Goal: Task Accomplishment & Management: Manage account settings

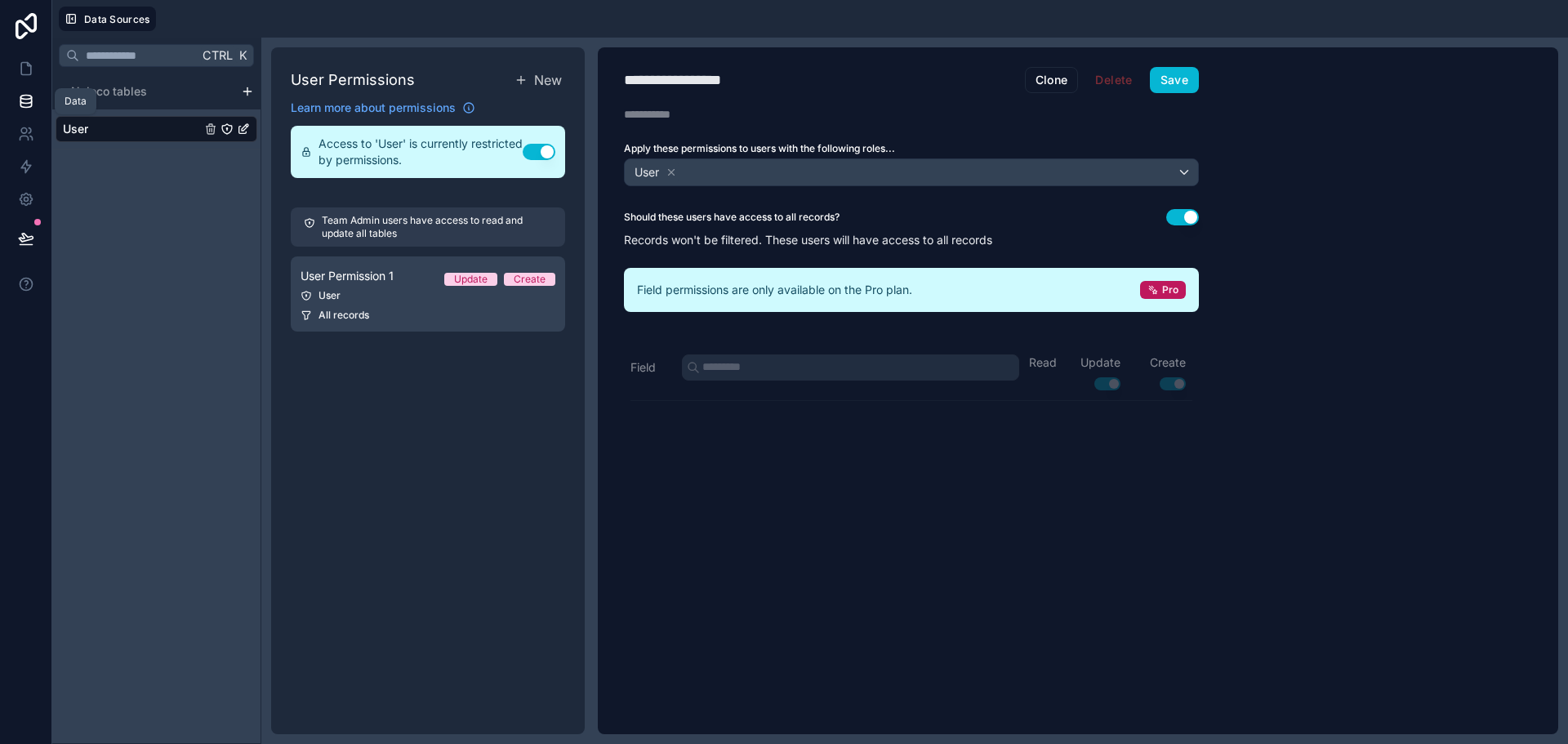
click at [31, 110] on link at bounding box center [25, 101] width 52 height 33
click at [24, 129] on icon at bounding box center [25, 133] width 16 height 16
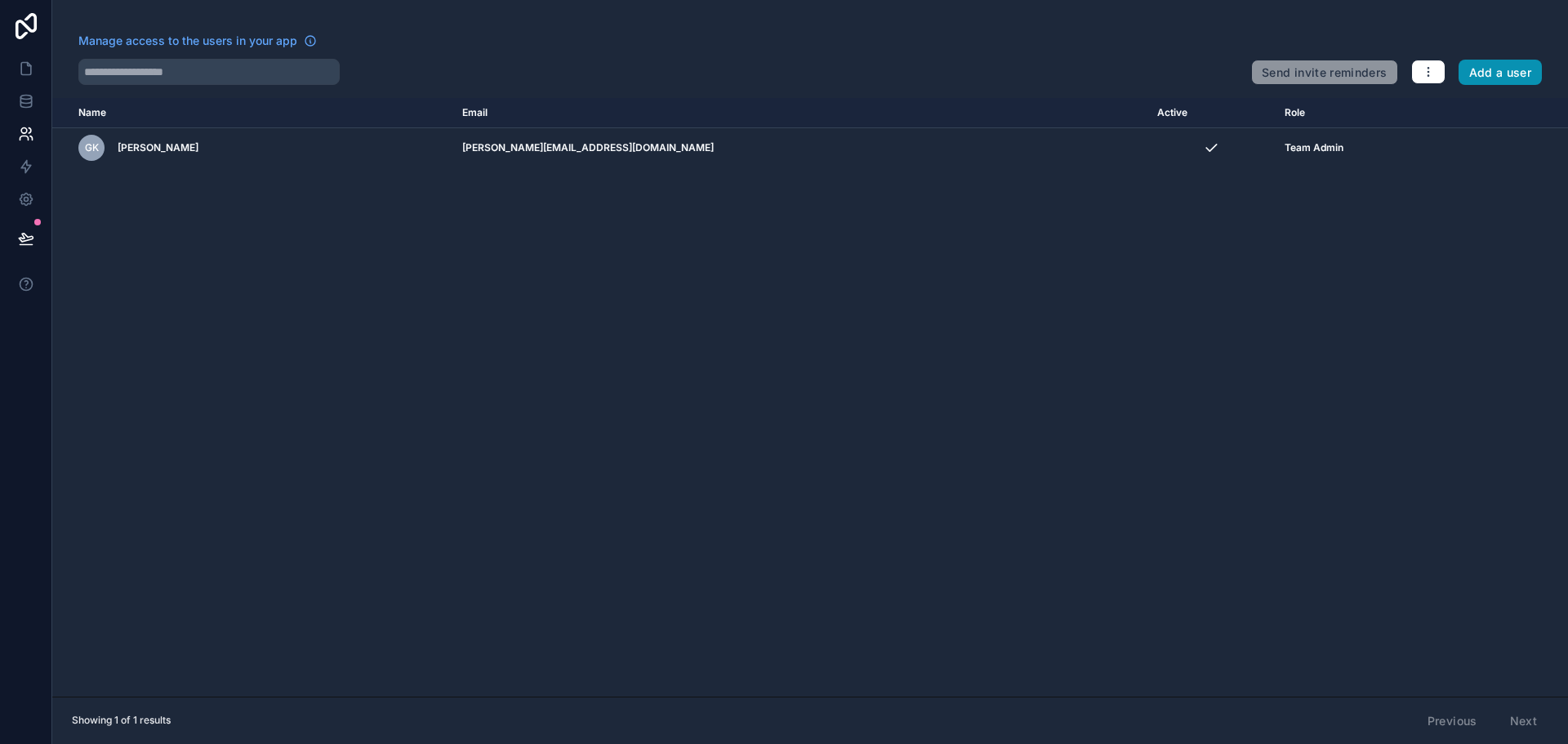
click at [1479, 67] on button "Add a user" at bounding box center [1501, 72] width 85 height 26
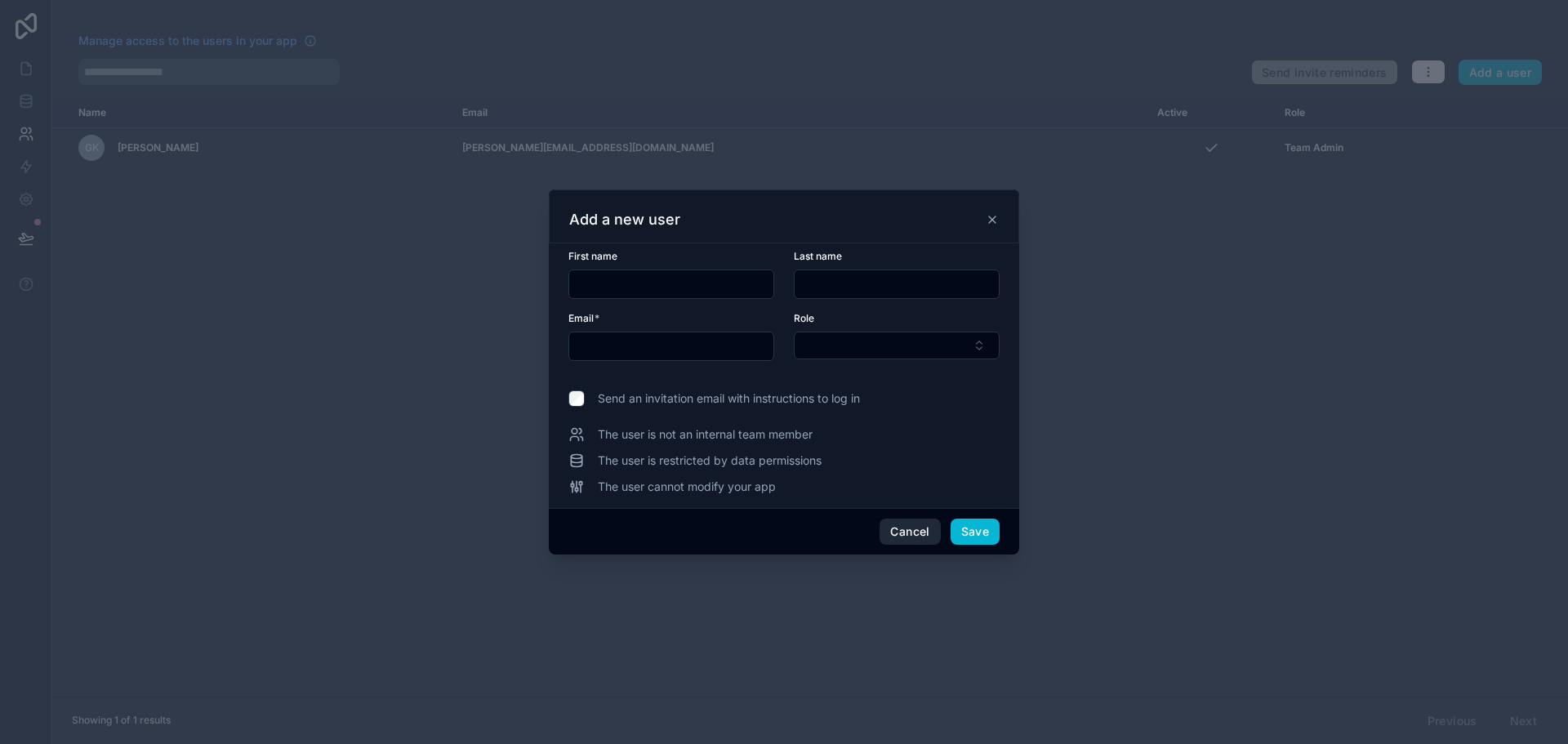
click at [915, 535] on button "Cancel" at bounding box center [909, 532] width 60 height 26
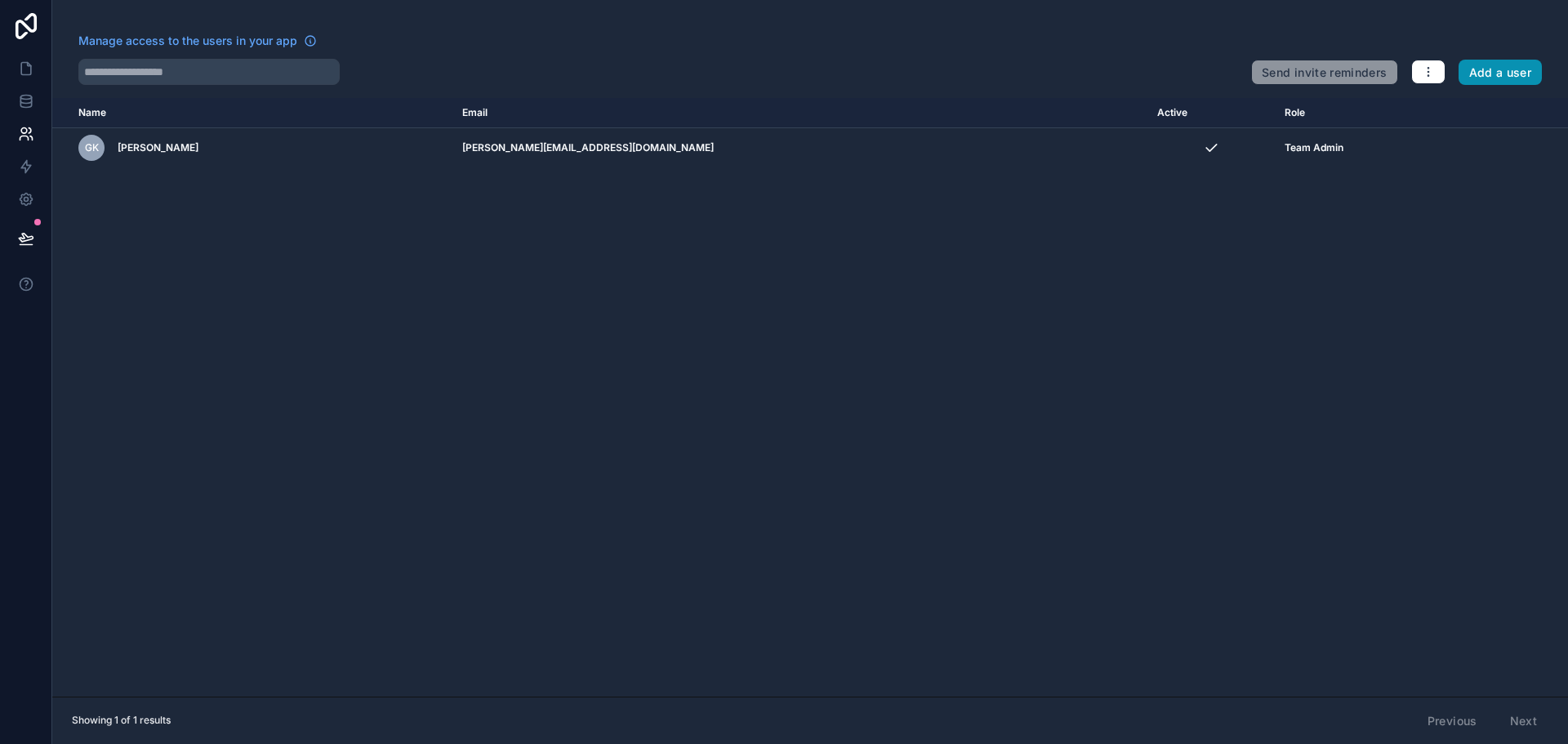
click at [1506, 68] on button "Add a user" at bounding box center [1501, 72] width 85 height 26
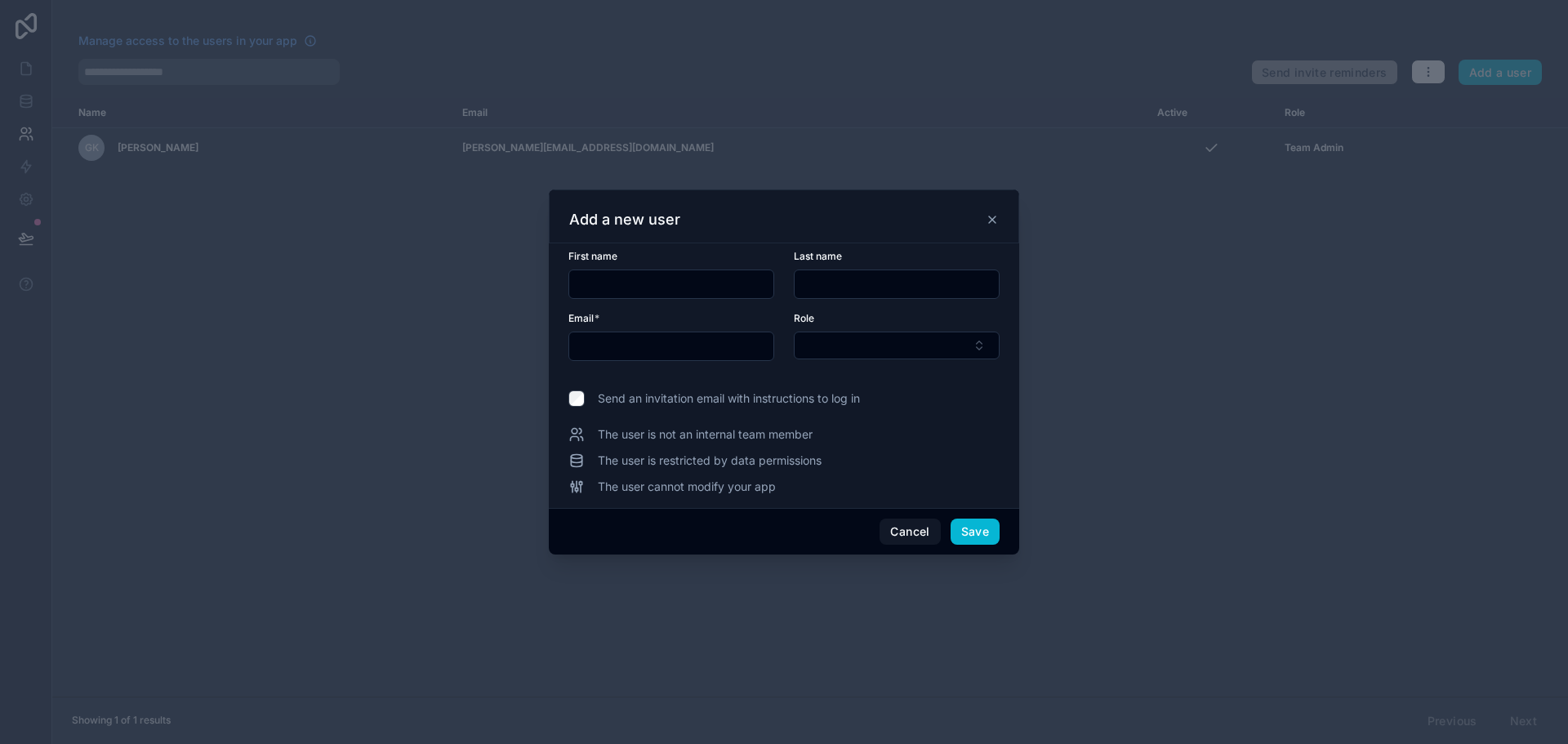
click at [668, 284] on input "text" at bounding box center [671, 284] width 204 height 23
click at [914, 341] on button "Select Button" at bounding box center [896, 346] width 206 height 28
click at [892, 447] on div "User" at bounding box center [896, 436] width 197 height 26
click at [329, 293] on div at bounding box center [784, 372] width 1568 height 744
click at [912, 526] on button "Cancel" at bounding box center [909, 533] width 60 height 26
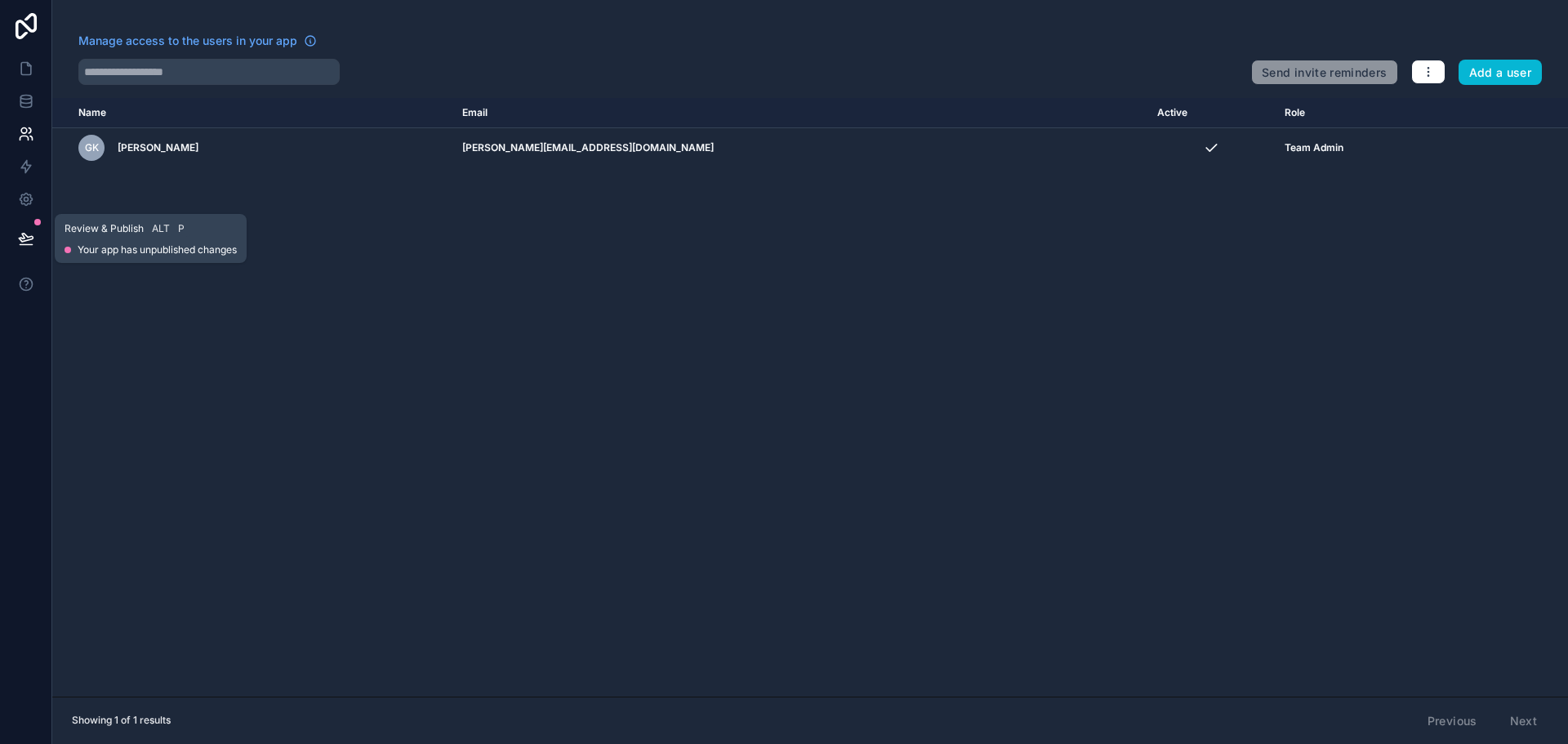
click at [20, 232] on icon at bounding box center [25, 238] width 16 height 16
click at [542, 321] on div "Name Email Active Role userTable.email GK Gajanan Kumar gajanan@techn.au Team A…" at bounding box center [811, 396] width 1516 height 598
click at [24, 137] on icon at bounding box center [25, 133] width 16 height 16
click at [28, 103] on icon at bounding box center [25, 100] width 10 height 7
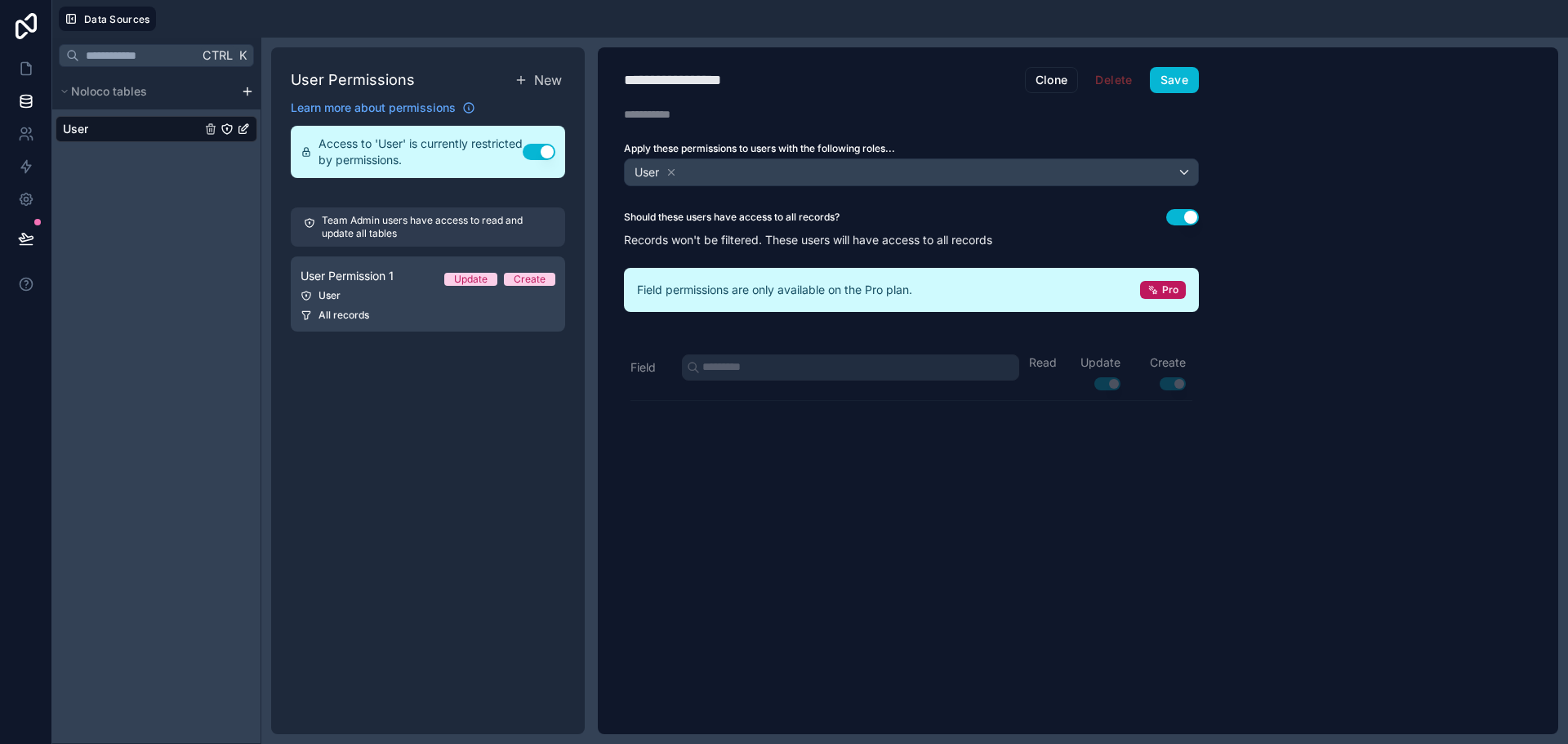
click at [244, 92] on html "**********" at bounding box center [784, 372] width 1568 height 744
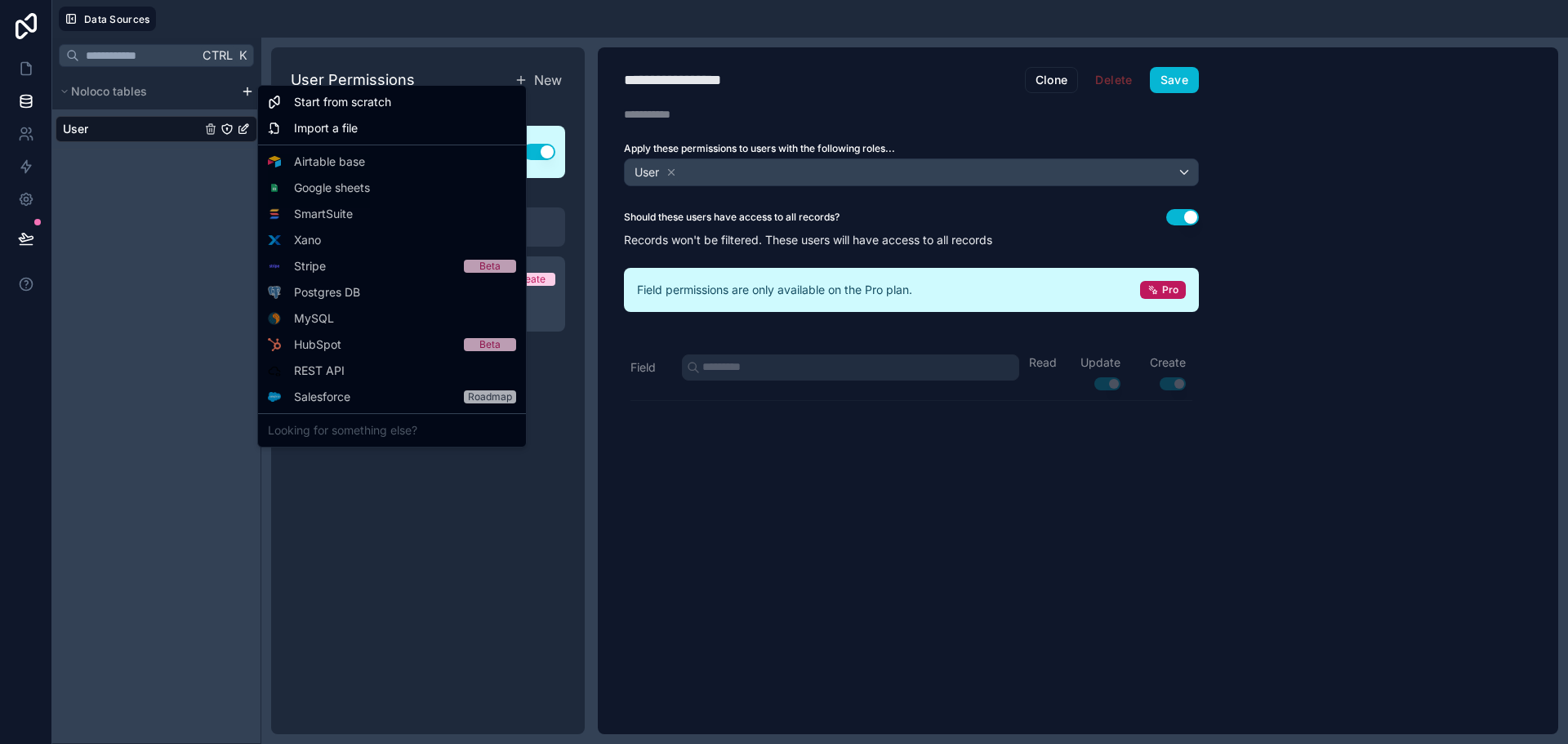
click at [251, 86] on html "**********" at bounding box center [784, 372] width 1568 height 744
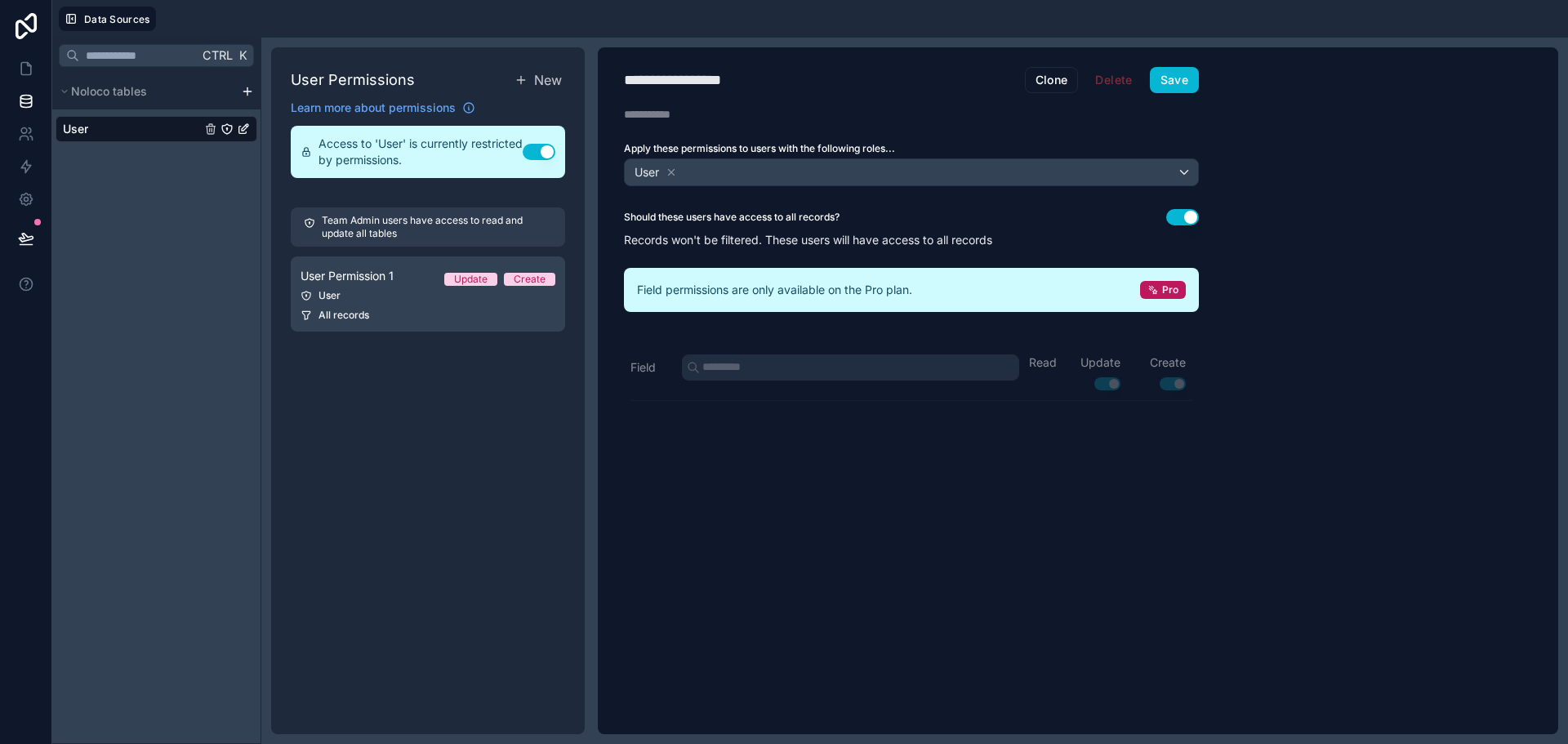
click at [251, 86] on html "**********" at bounding box center [784, 372] width 1568 height 744
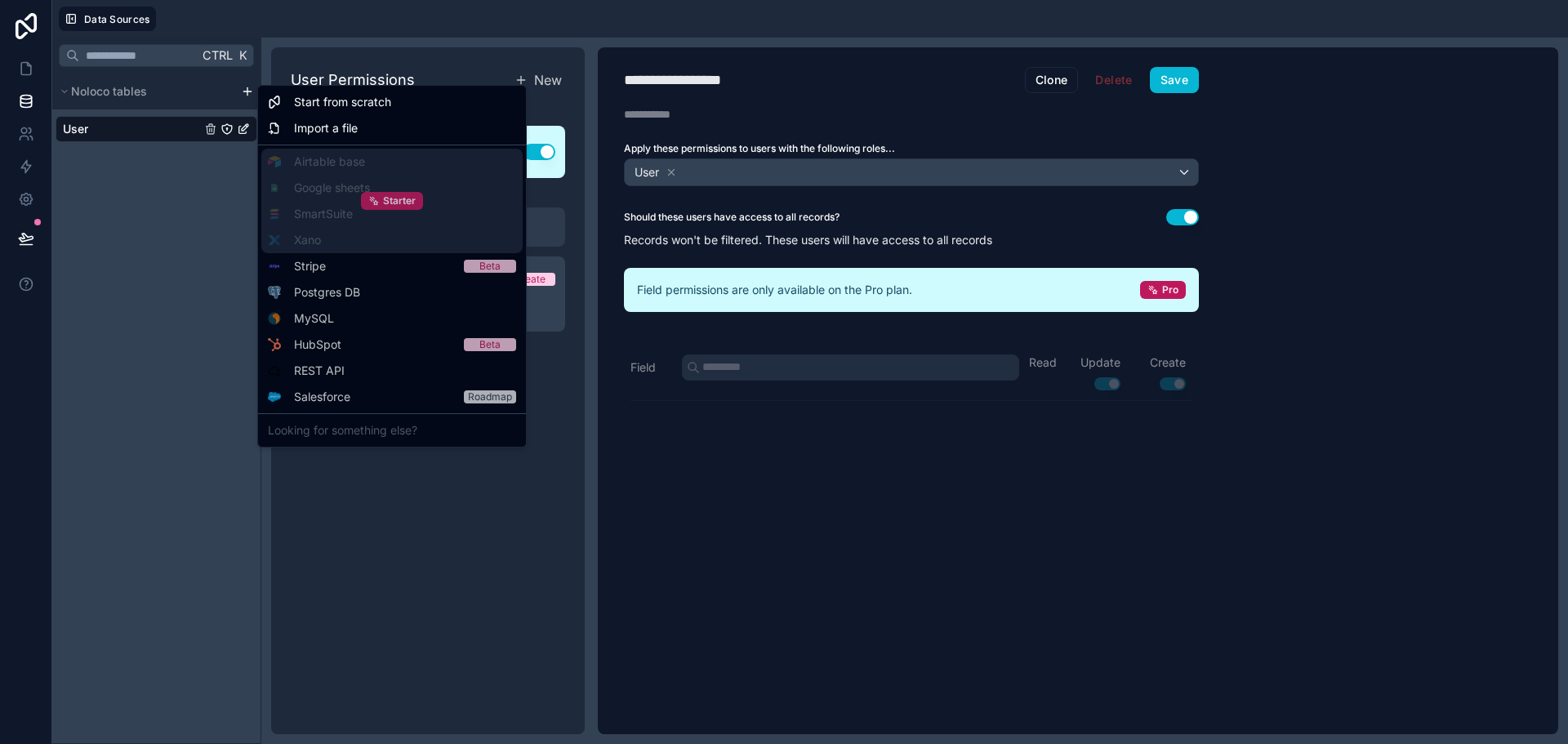
click at [391, 196] on span "Starter" at bounding box center [399, 201] width 33 height 13
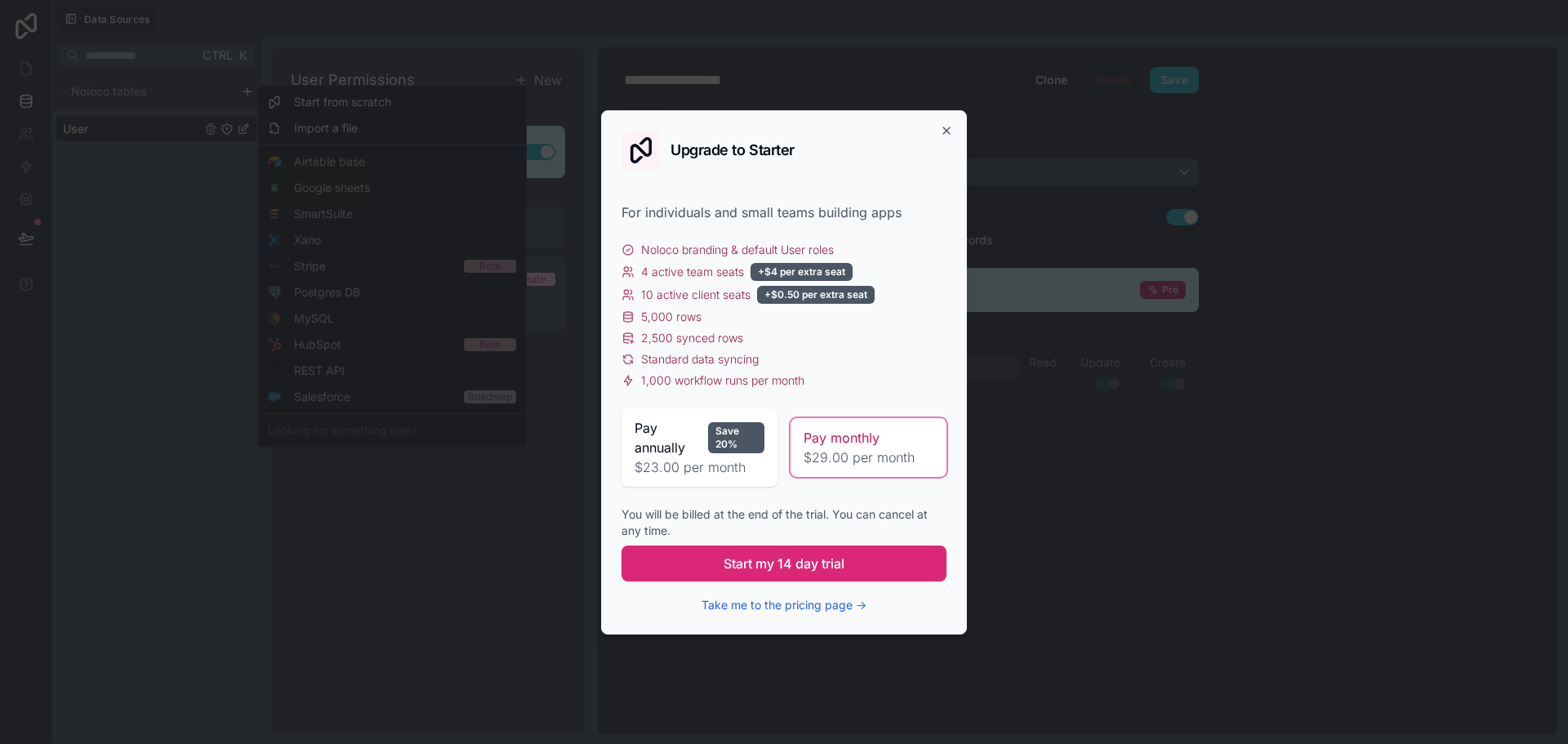
click at [806, 563] on span "Start my 14 day trial" at bounding box center [784, 564] width 121 height 20
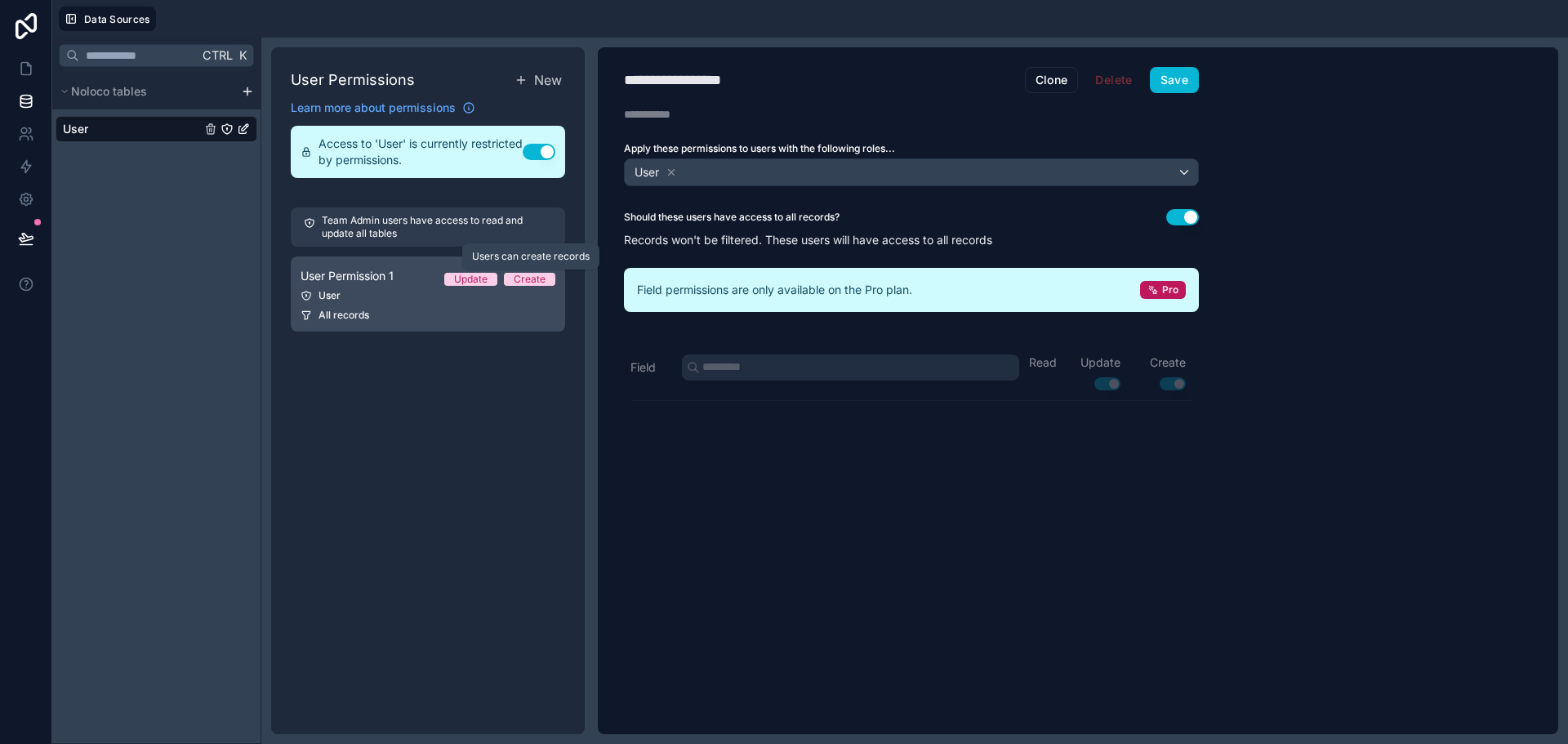
click at [522, 283] on div "Create" at bounding box center [530, 279] width 32 height 13
click at [334, 311] on span "All records" at bounding box center [344, 316] width 51 height 13
click at [334, 312] on span "All records" at bounding box center [344, 316] width 51 height 13
click at [796, 372] on div "**********" at bounding box center [911, 390] width 628 height 687
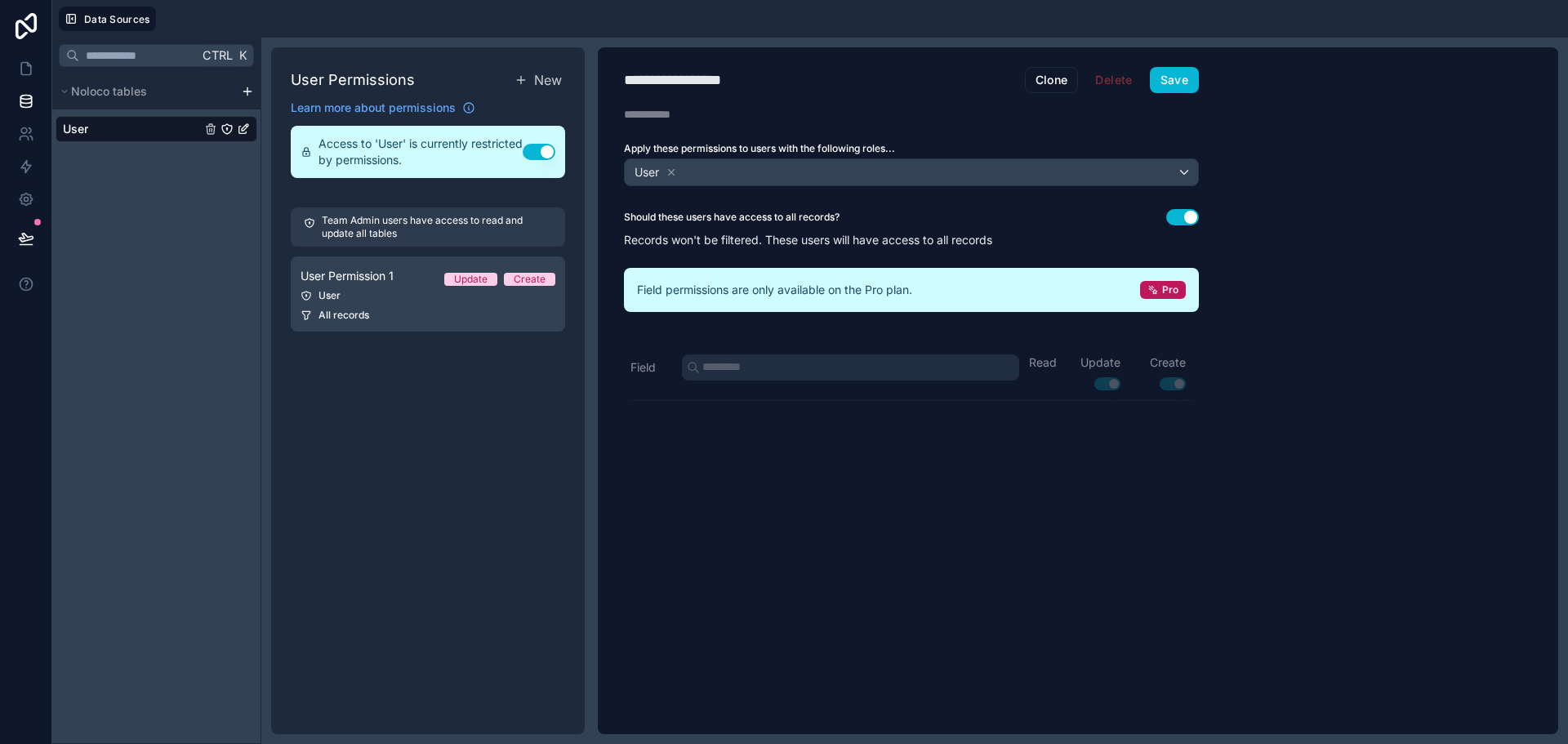
click at [1169, 387] on div "**********" at bounding box center [911, 390] width 628 height 687
click at [1100, 388] on div "**********" at bounding box center [911, 390] width 628 height 687
click at [559, 80] on span "New" at bounding box center [549, 80] width 28 height 20
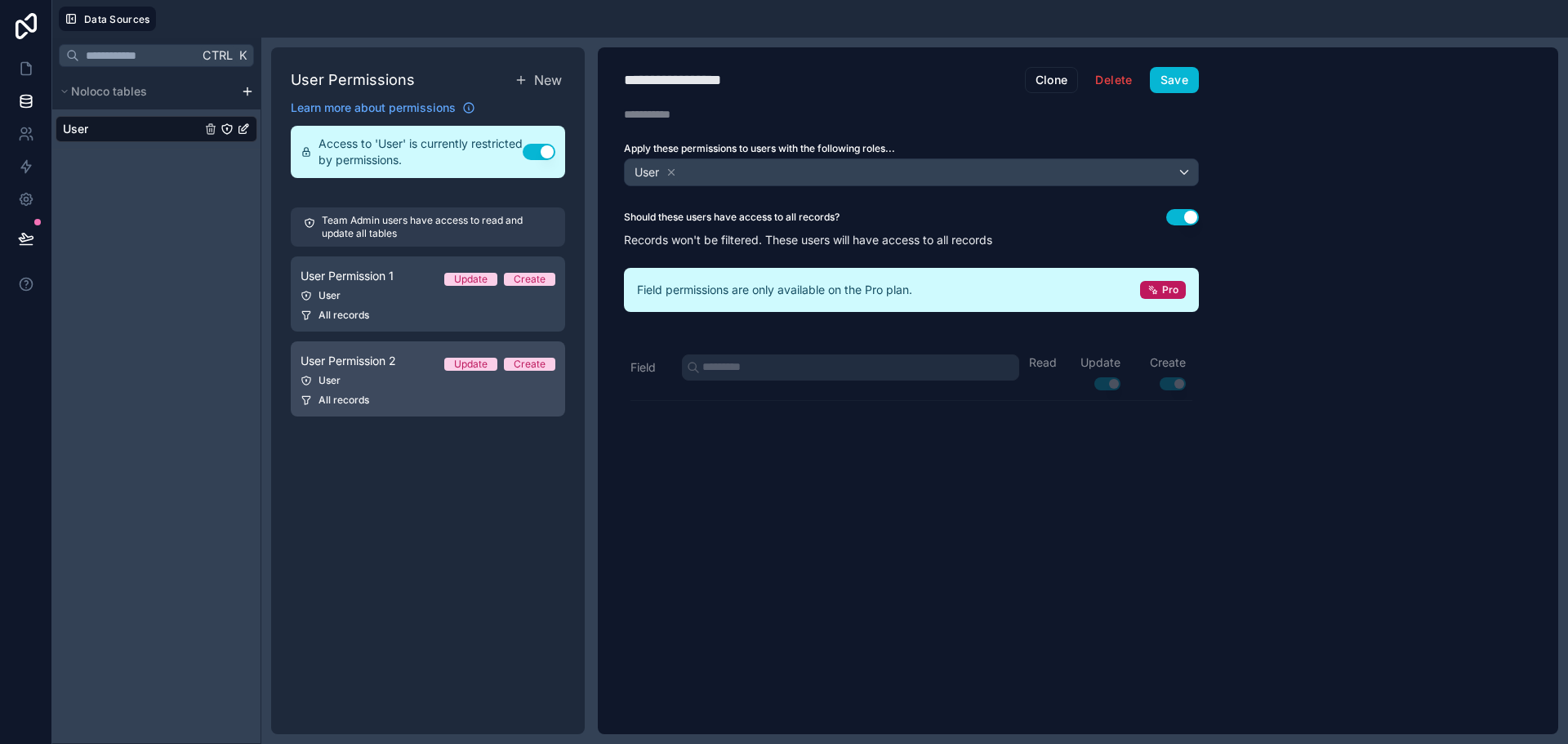
click at [388, 366] on span "User Permission 2" at bounding box center [349, 361] width 96 height 16
click at [386, 373] on link "User Permission 2 Update Create User All records" at bounding box center [428, 379] width 274 height 75
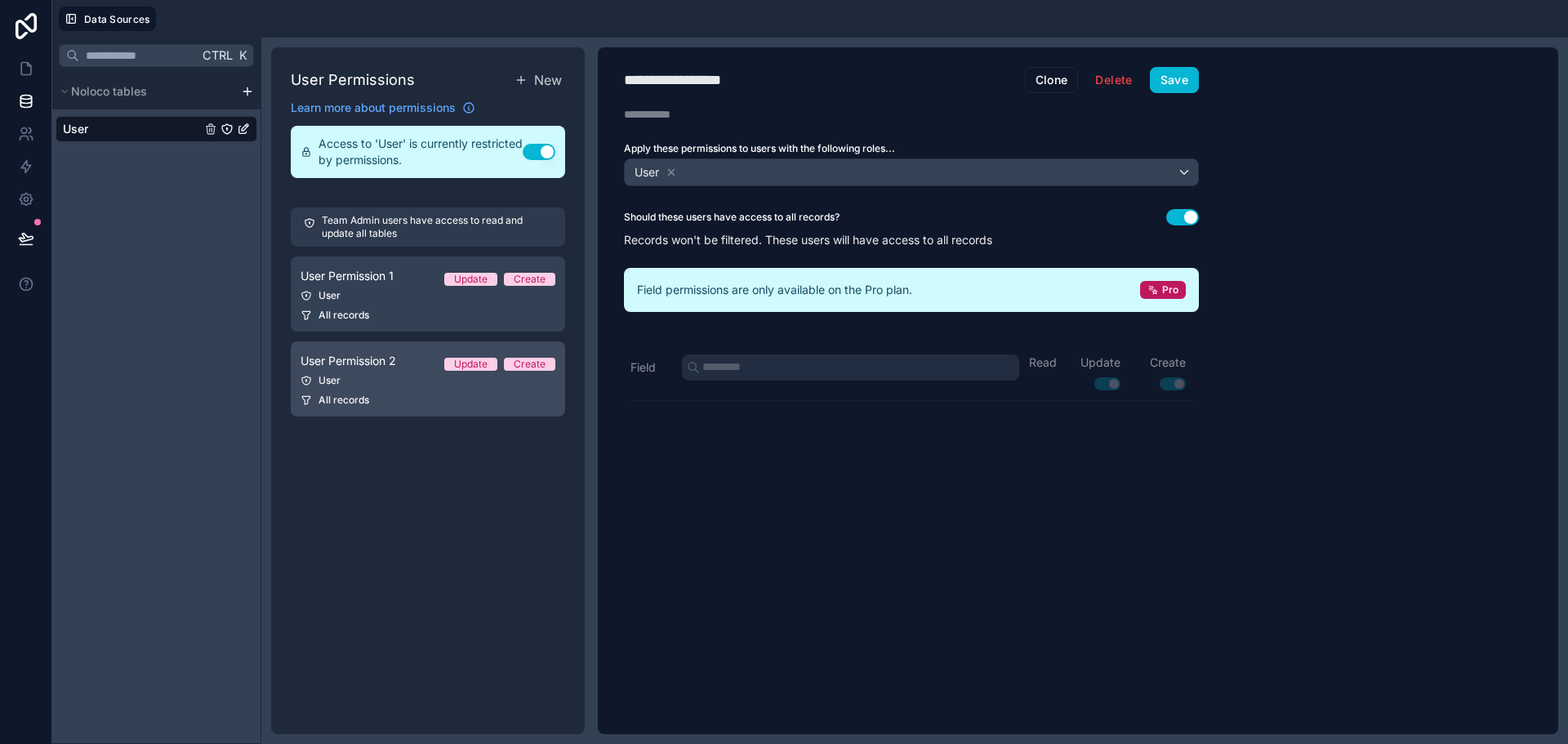
click at [386, 373] on link "User Permission 2 Update Create User All records" at bounding box center [428, 379] width 274 height 75
click at [386, 374] on link "User Permission 2 Update Create User All records" at bounding box center [428, 379] width 274 height 75
click at [1117, 75] on button "Delete" at bounding box center [1114, 80] width 58 height 26
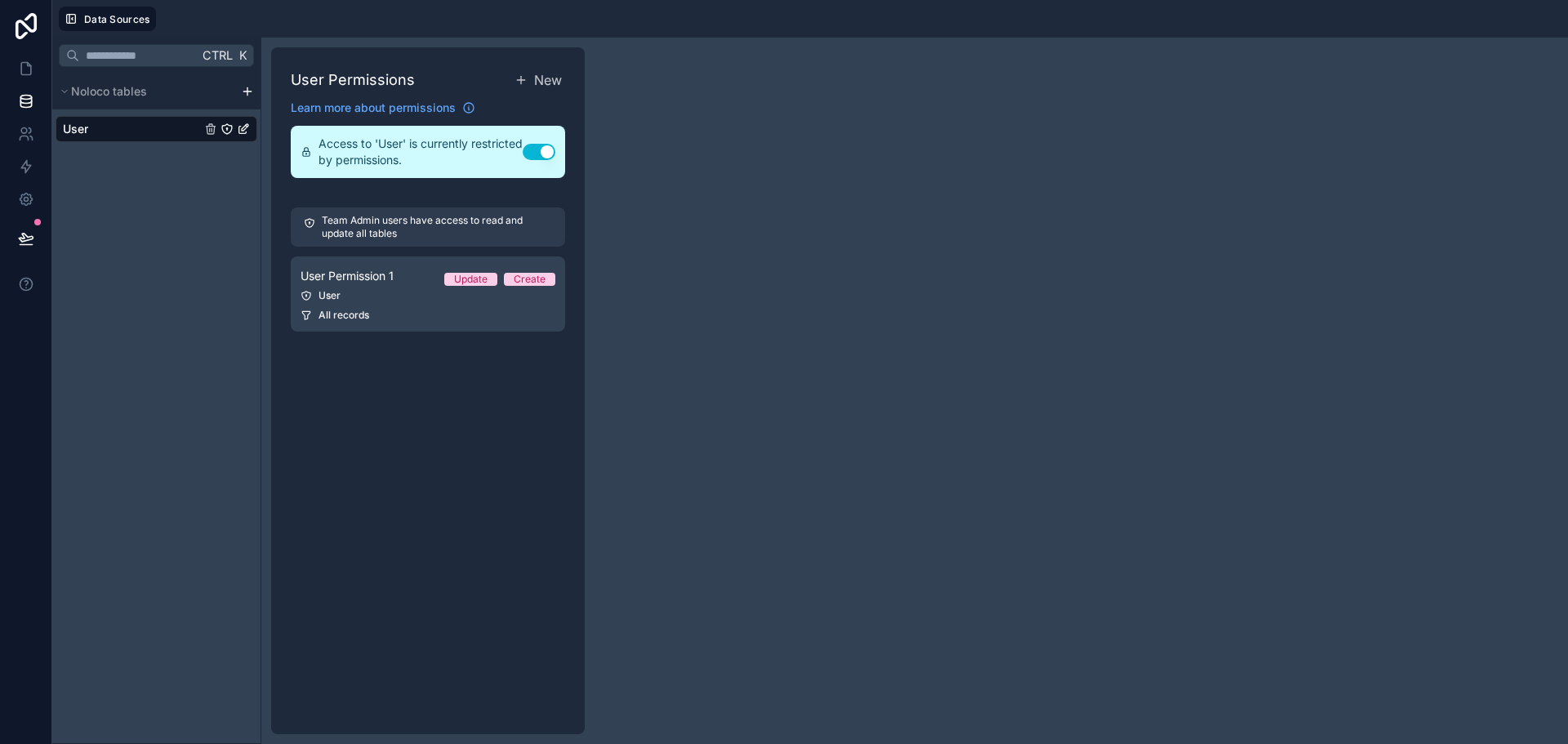
click at [510, 430] on div "User Permissions New Learn more about permissions Access to 'User' is currently…" at bounding box center [428, 390] width 314 height 687
click at [241, 85] on html "Data Sources Ctrl K Noloco tables User User Permissions New Learn more about pe…" at bounding box center [784, 372] width 1568 height 744
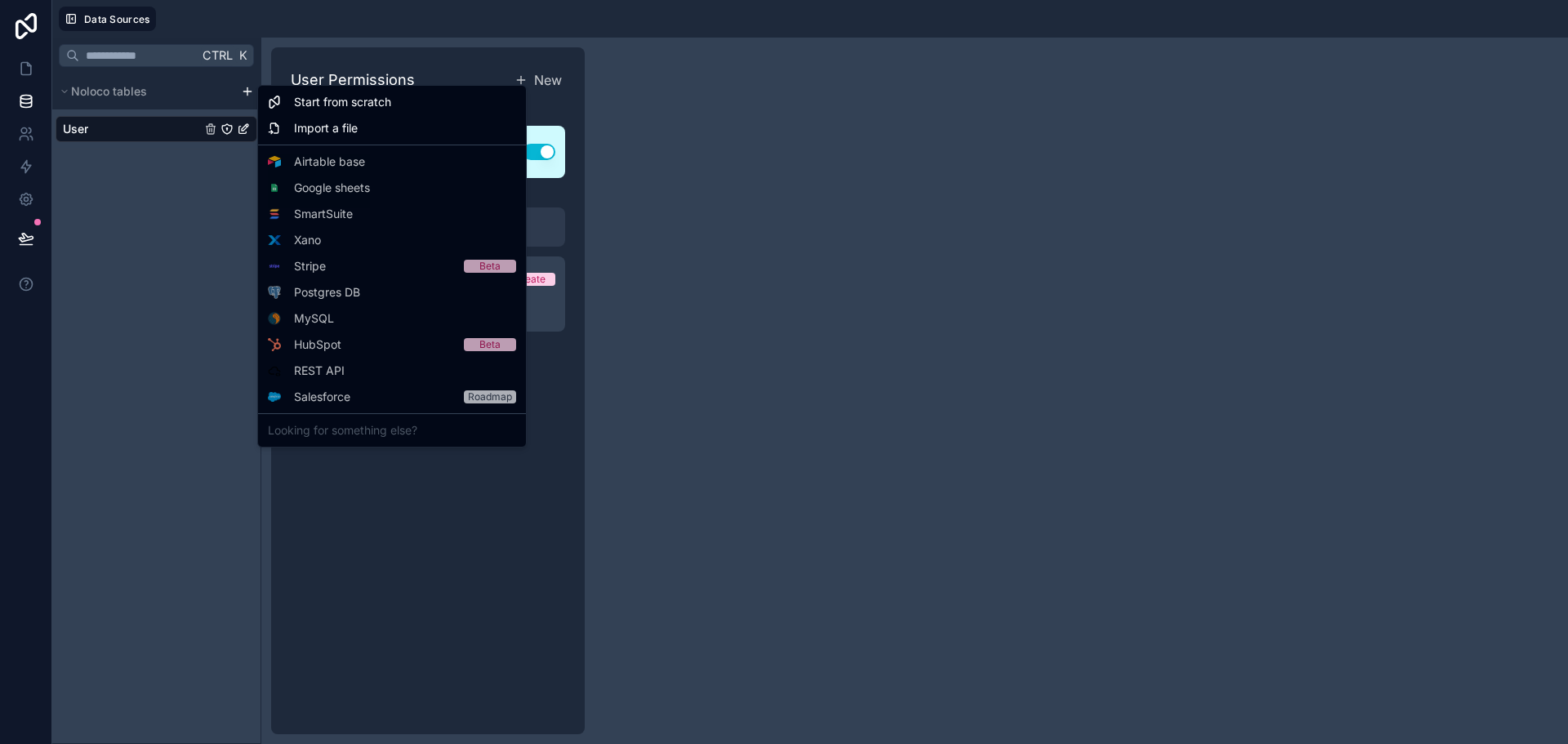
click at [132, 268] on html "Data Sources Ctrl K Noloco tables User User Permissions New Learn more about pe…" at bounding box center [784, 372] width 1568 height 744
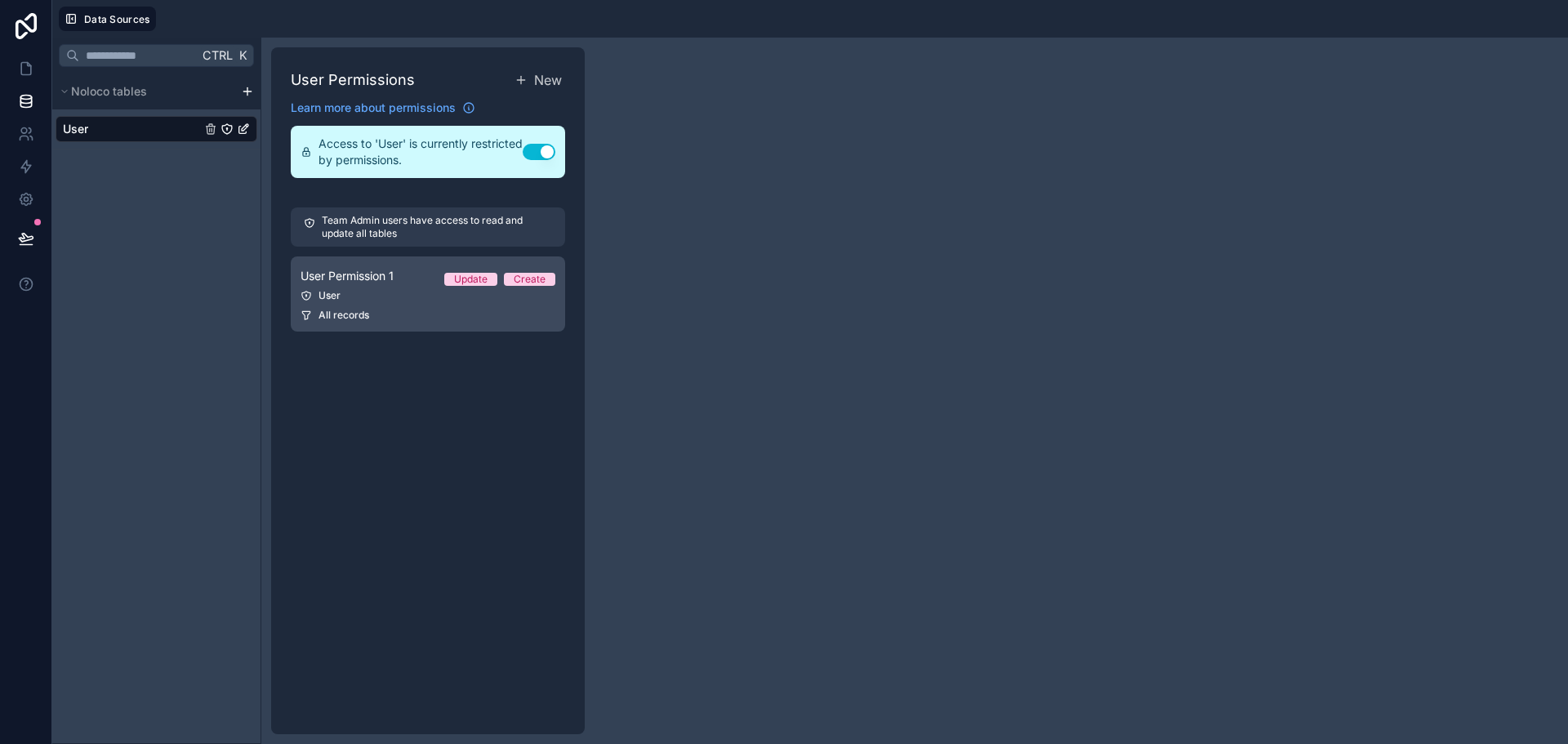
click at [349, 291] on div "User" at bounding box center [427, 296] width 255 height 13
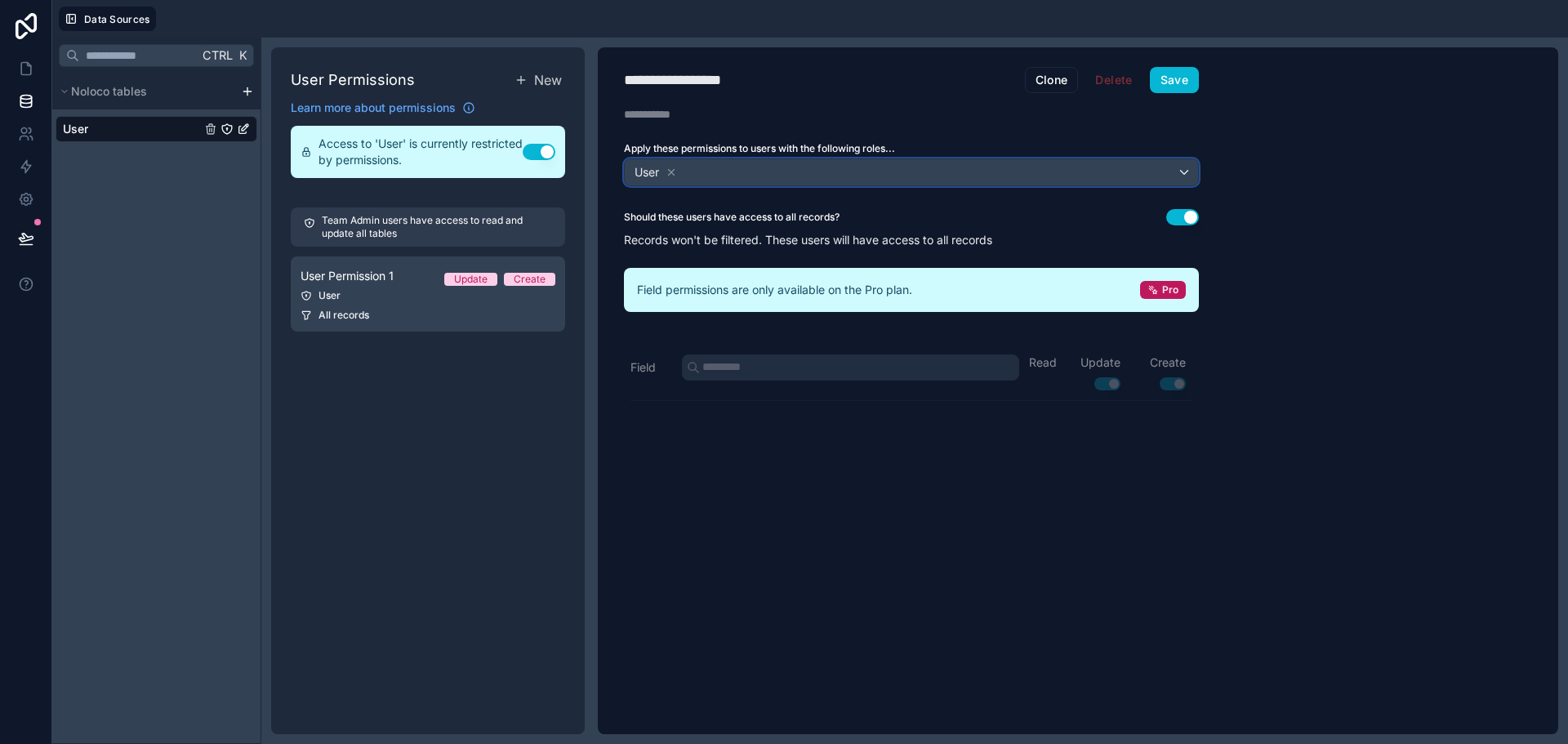
click at [736, 172] on div "User" at bounding box center [911, 173] width 573 height 26
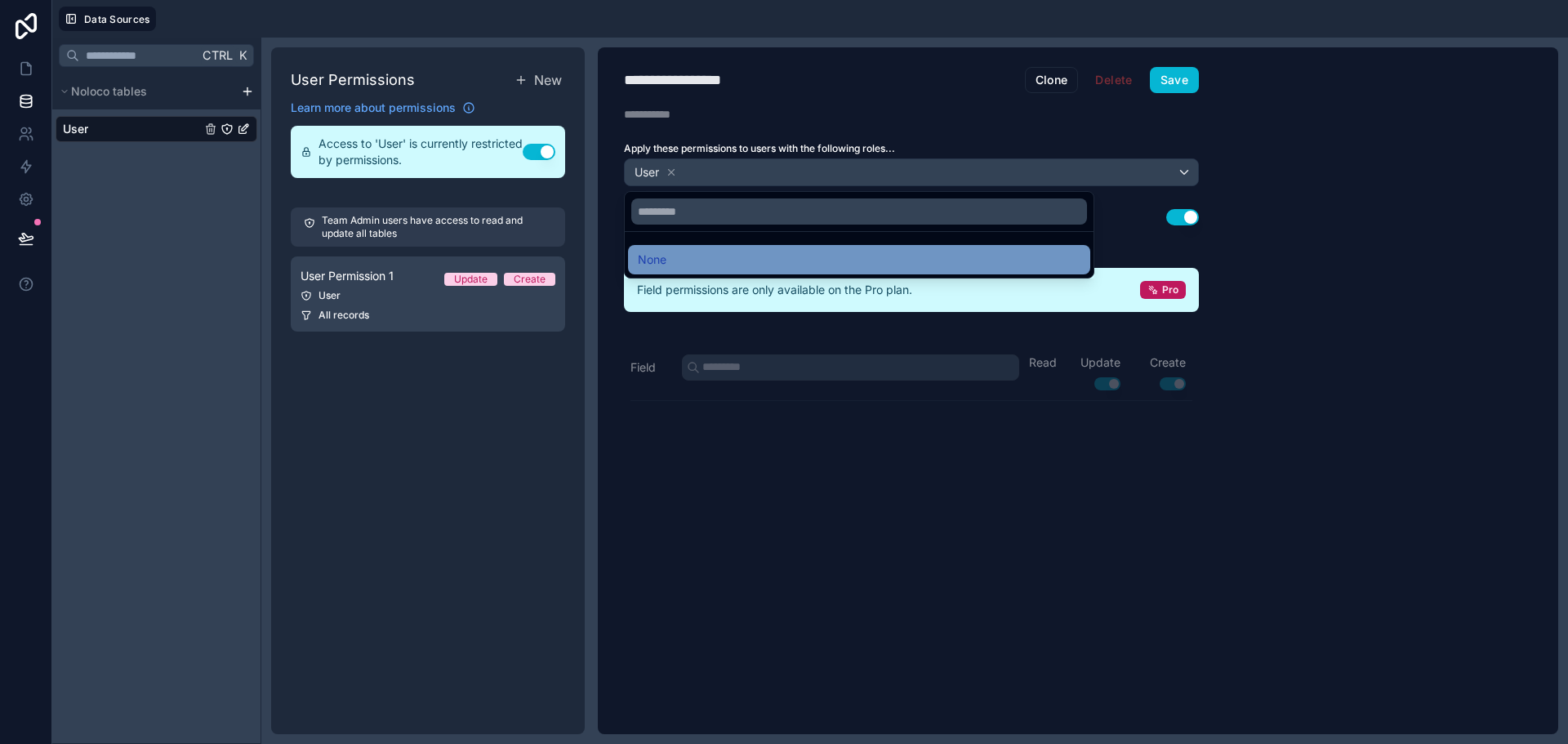
click at [845, 259] on div "None" at bounding box center [859, 259] width 442 height 20
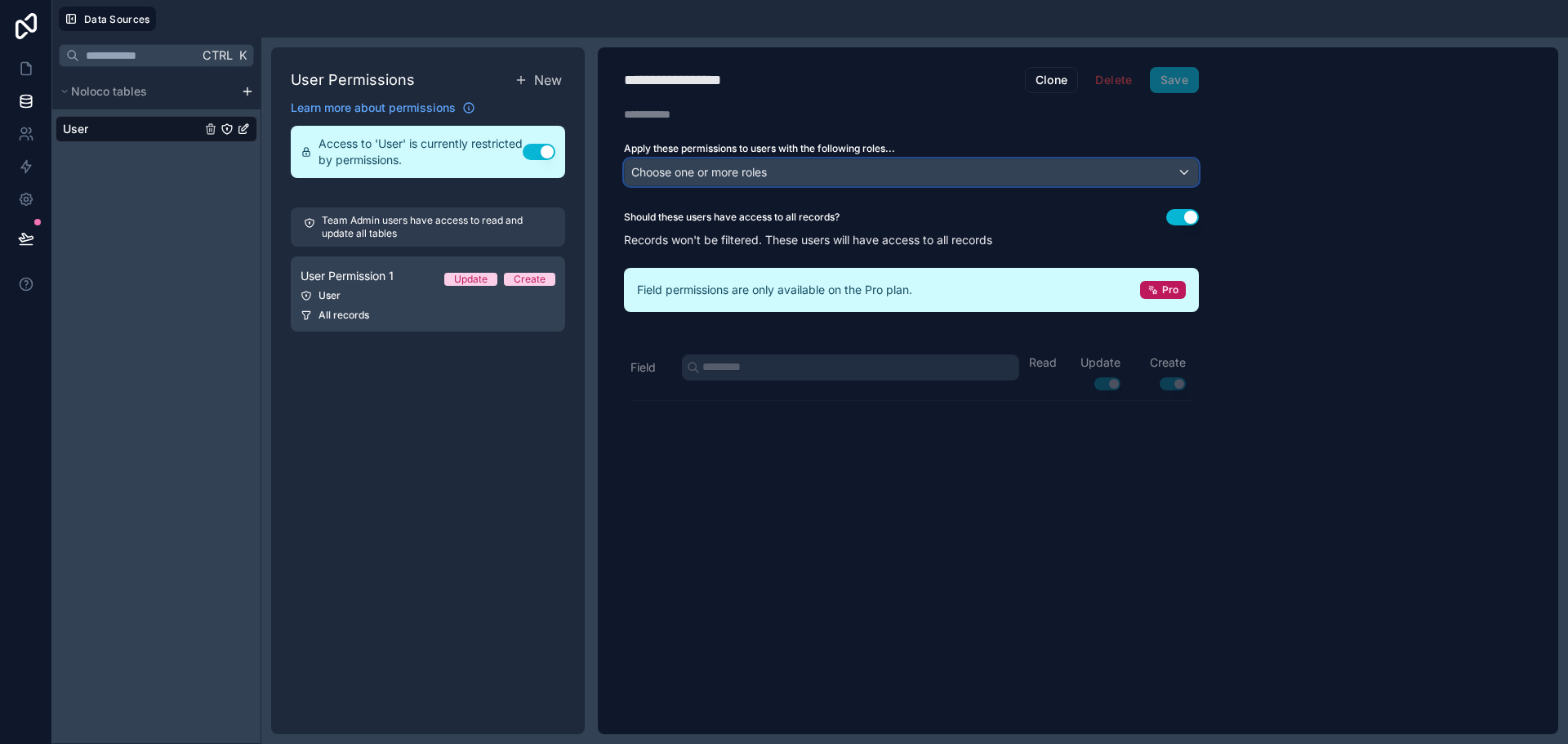
click at [845, 172] on div "Choose one or more roles" at bounding box center [911, 173] width 573 height 26
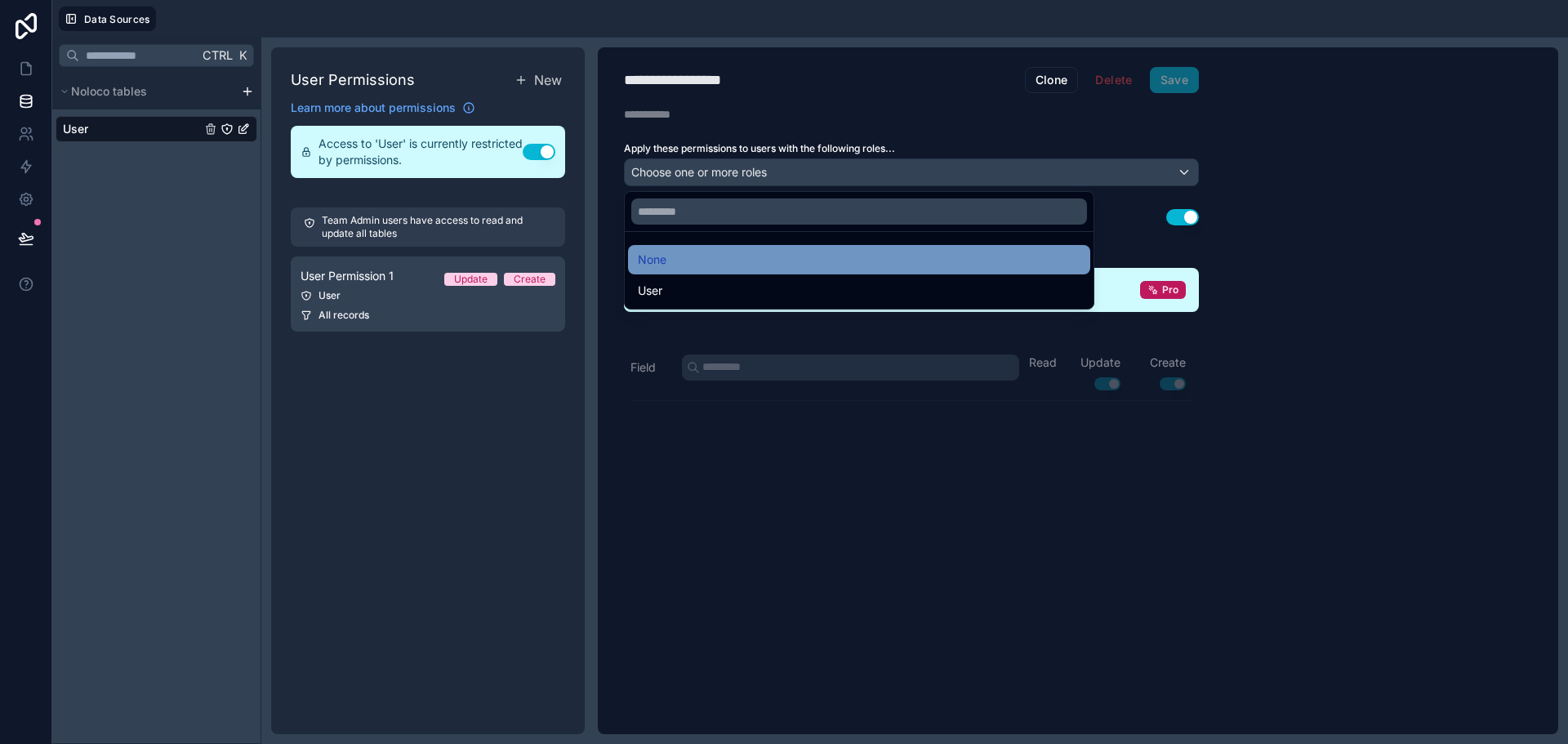
click at [650, 258] on span "None" at bounding box center [652, 259] width 28 height 20
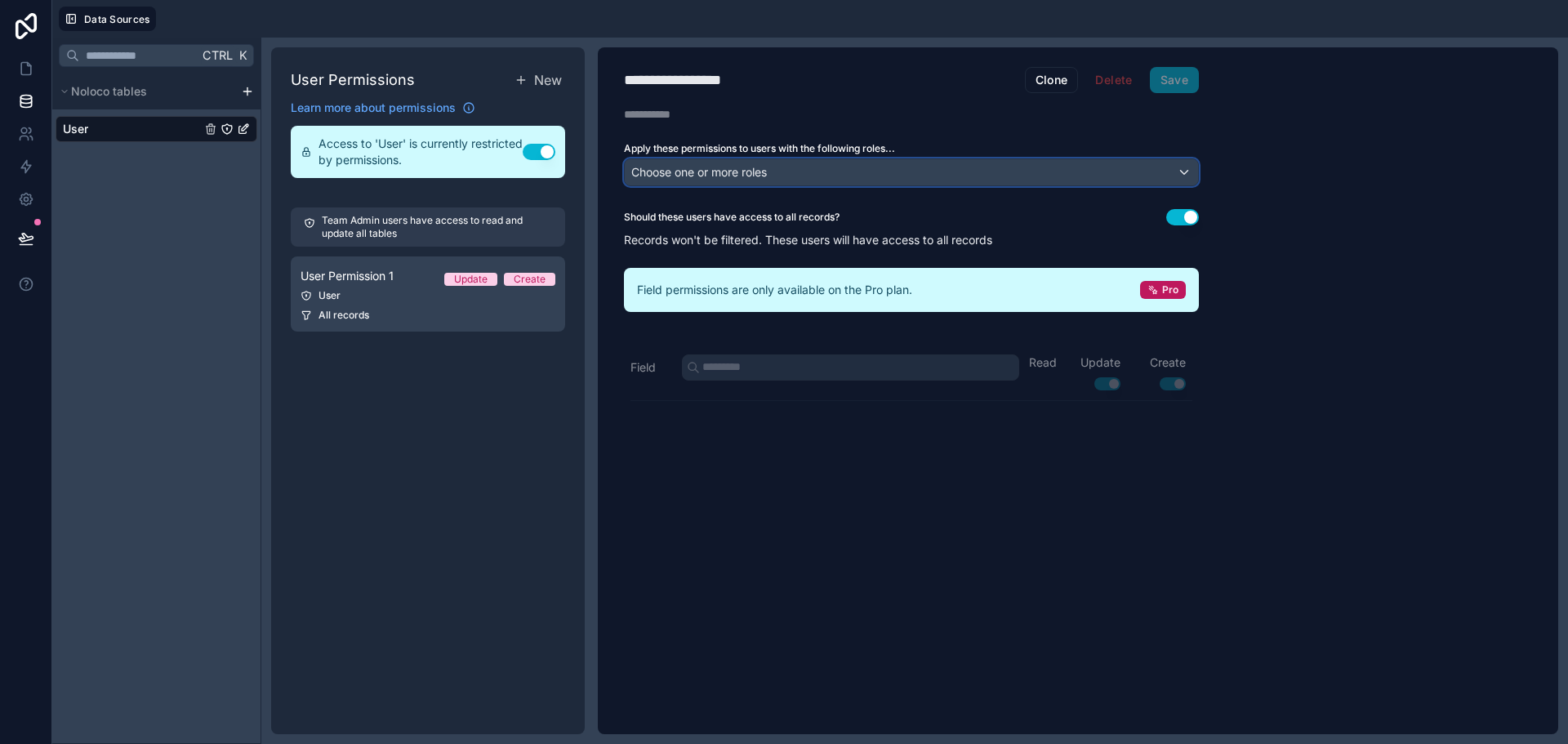
click at [751, 163] on span "Choose one or more roles" at bounding box center [699, 172] width 135 height 23
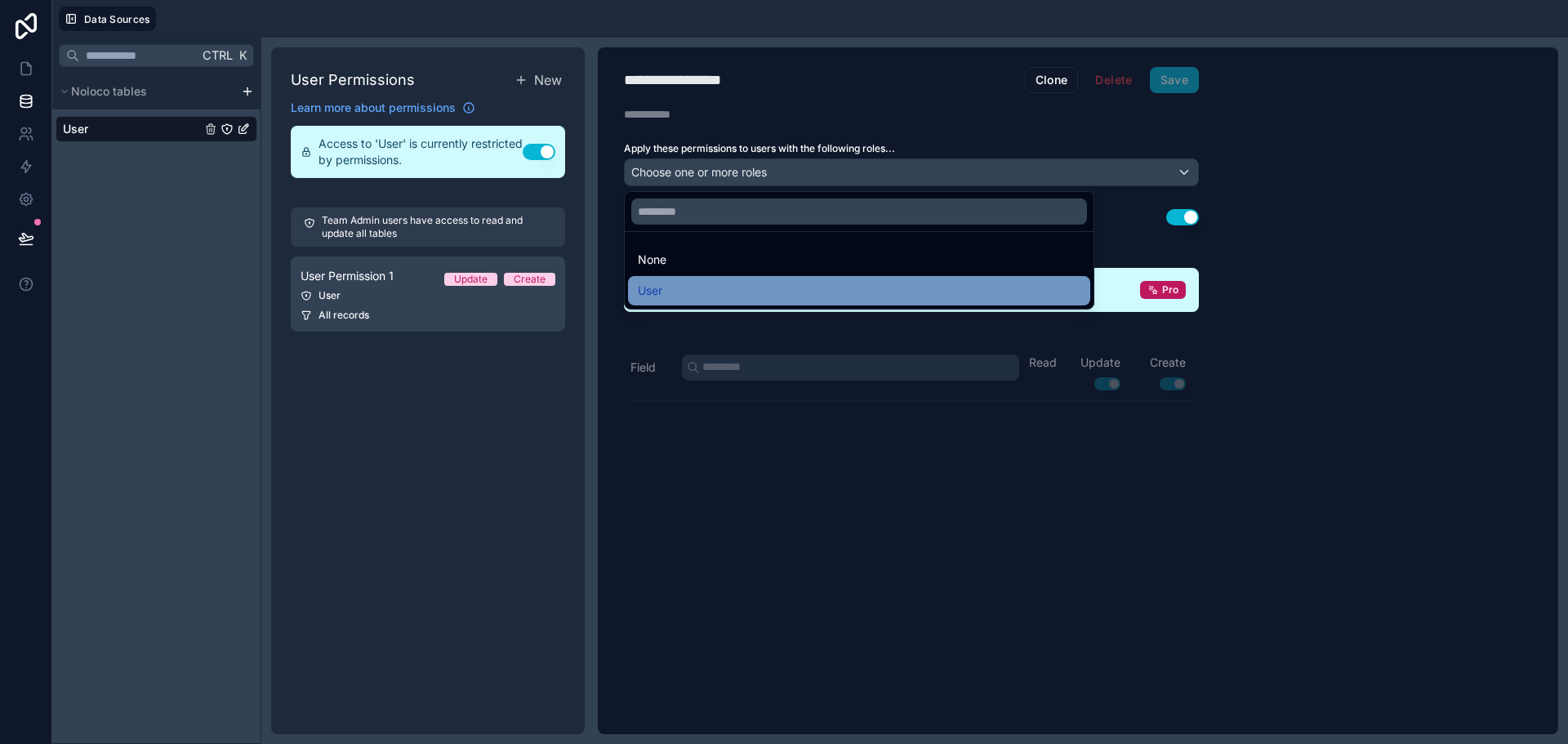
click at [722, 289] on div "User" at bounding box center [859, 290] width 442 height 20
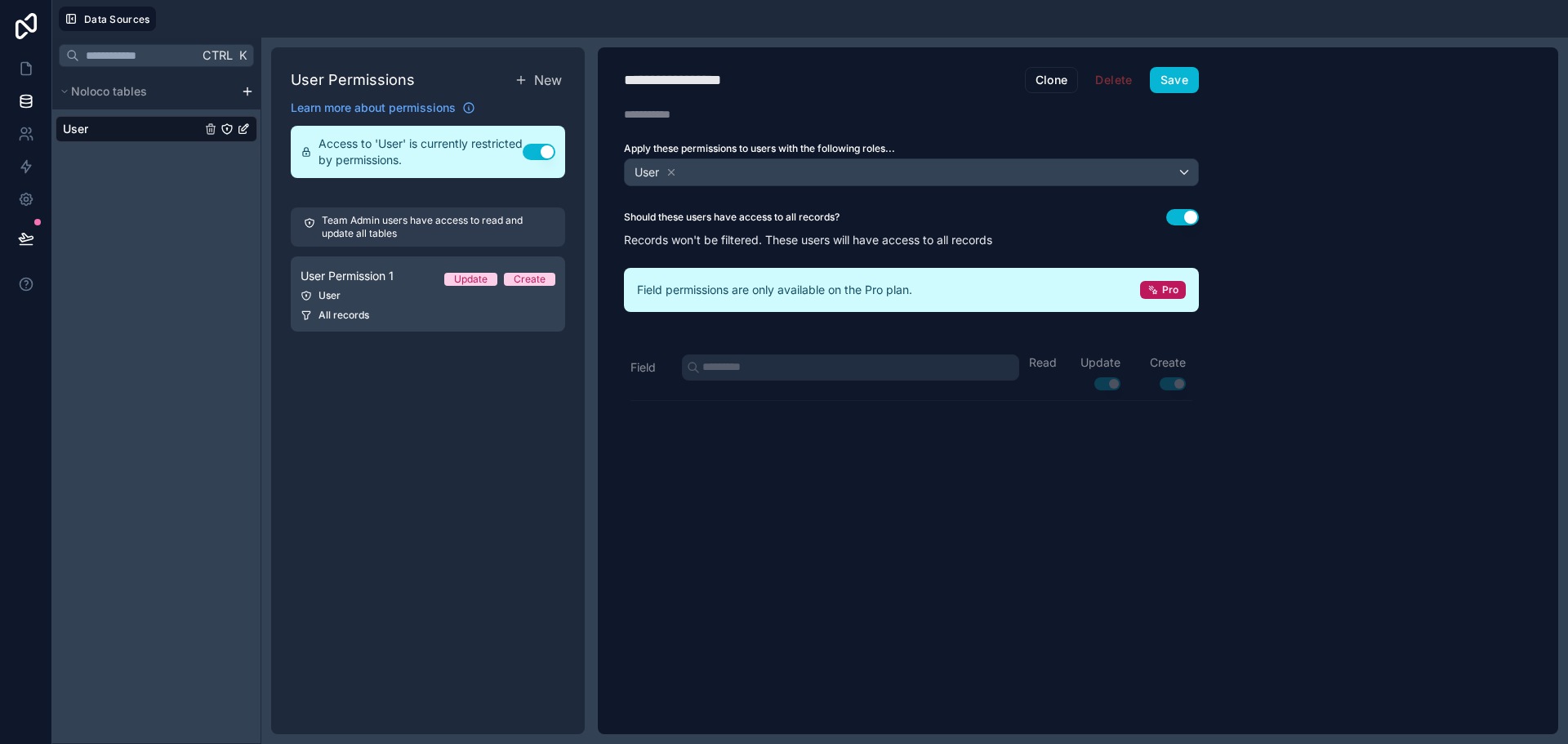
click at [555, 156] on div "Access to 'User' is currently restricted by permissions. Use setting" at bounding box center [428, 152] width 274 height 53
click at [548, 156] on button "Use setting" at bounding box center [538, 151] width 33 height 16
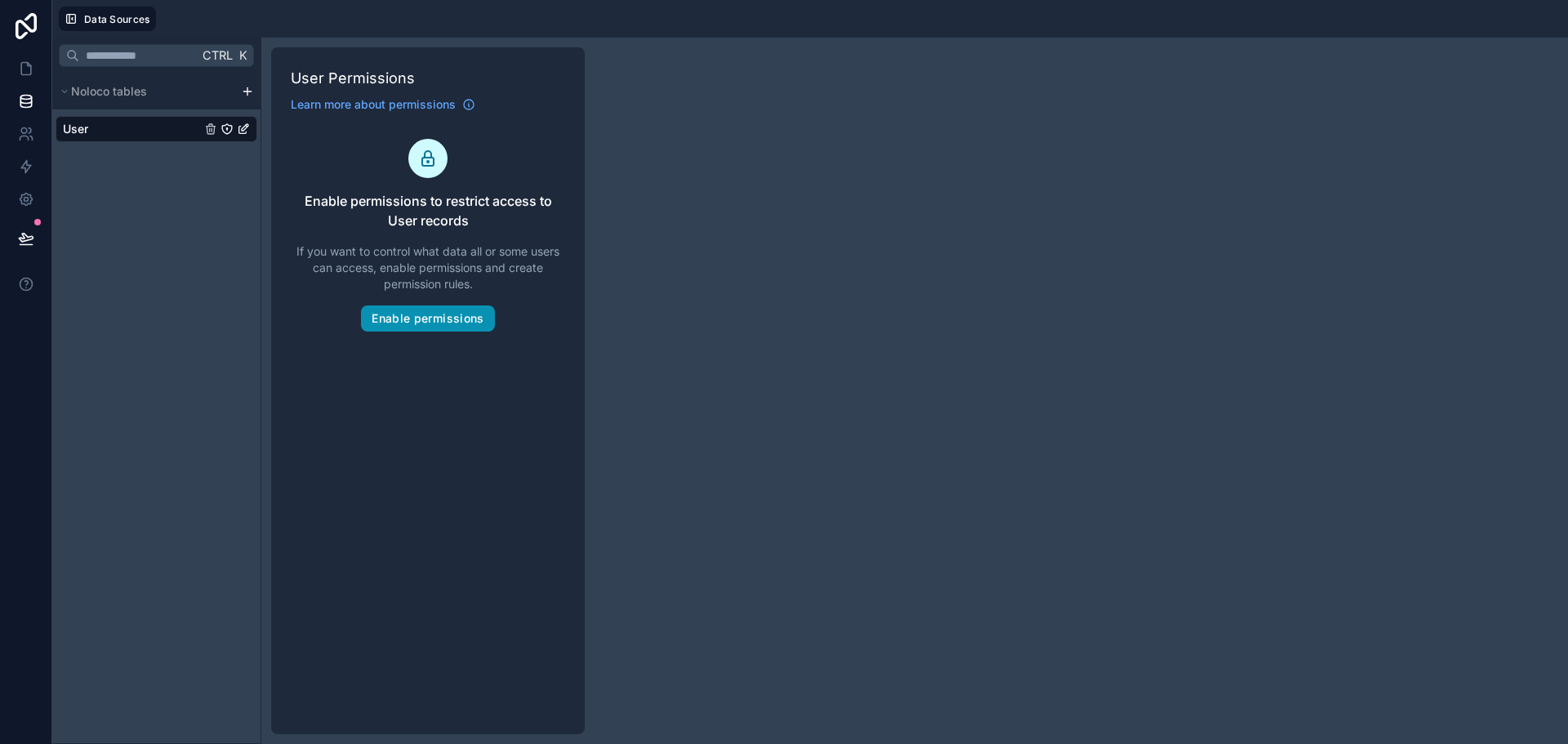
click at [467, 321] on button "Enable permissions" at bounding box center [427, 318] width 133 height 26
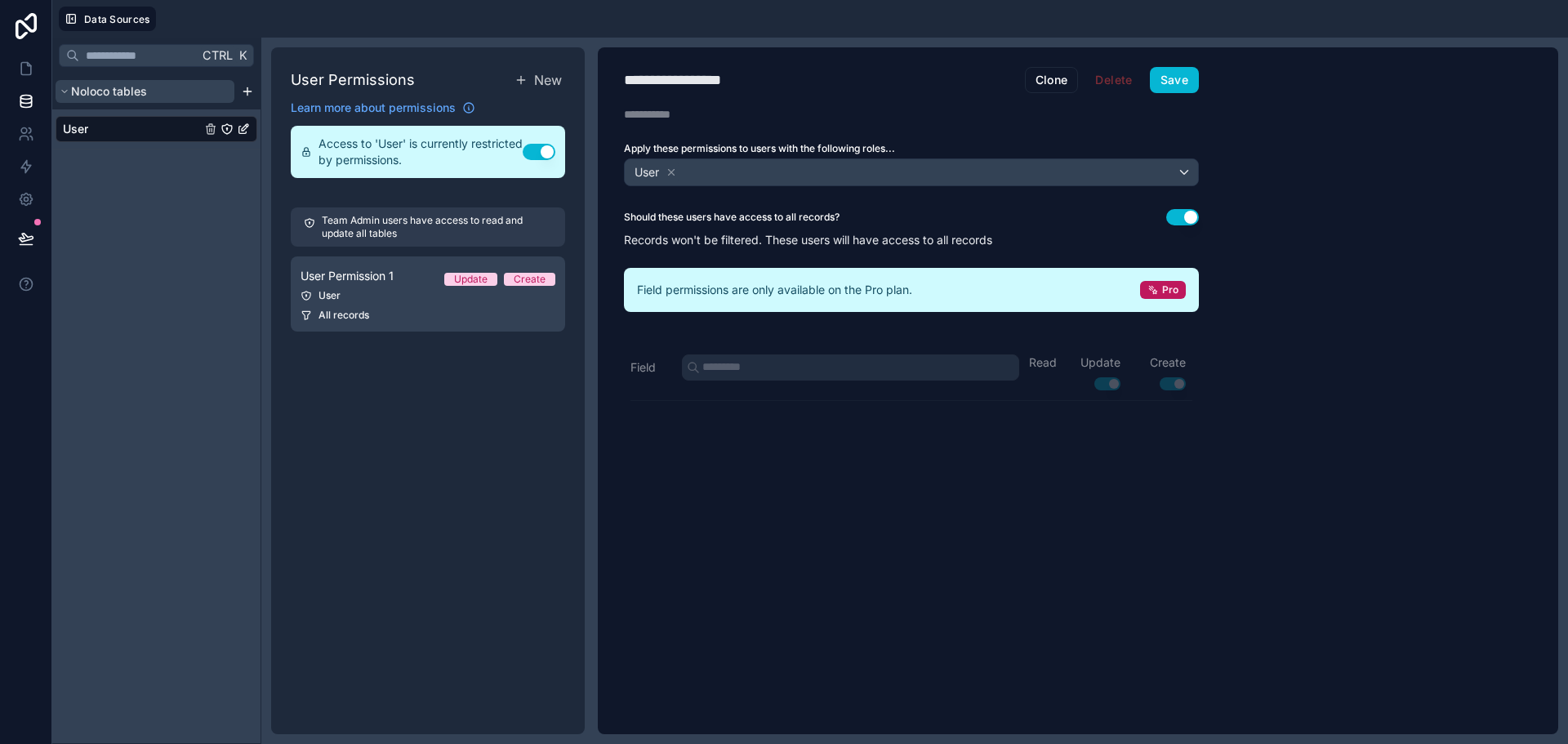
click at [105, 89] on span "Noloco tables" at bounding box center [109, 91] width 76 height 16
click at [251, 97] on html "**********" at bounding box center [784, 372] width 1568 height 744
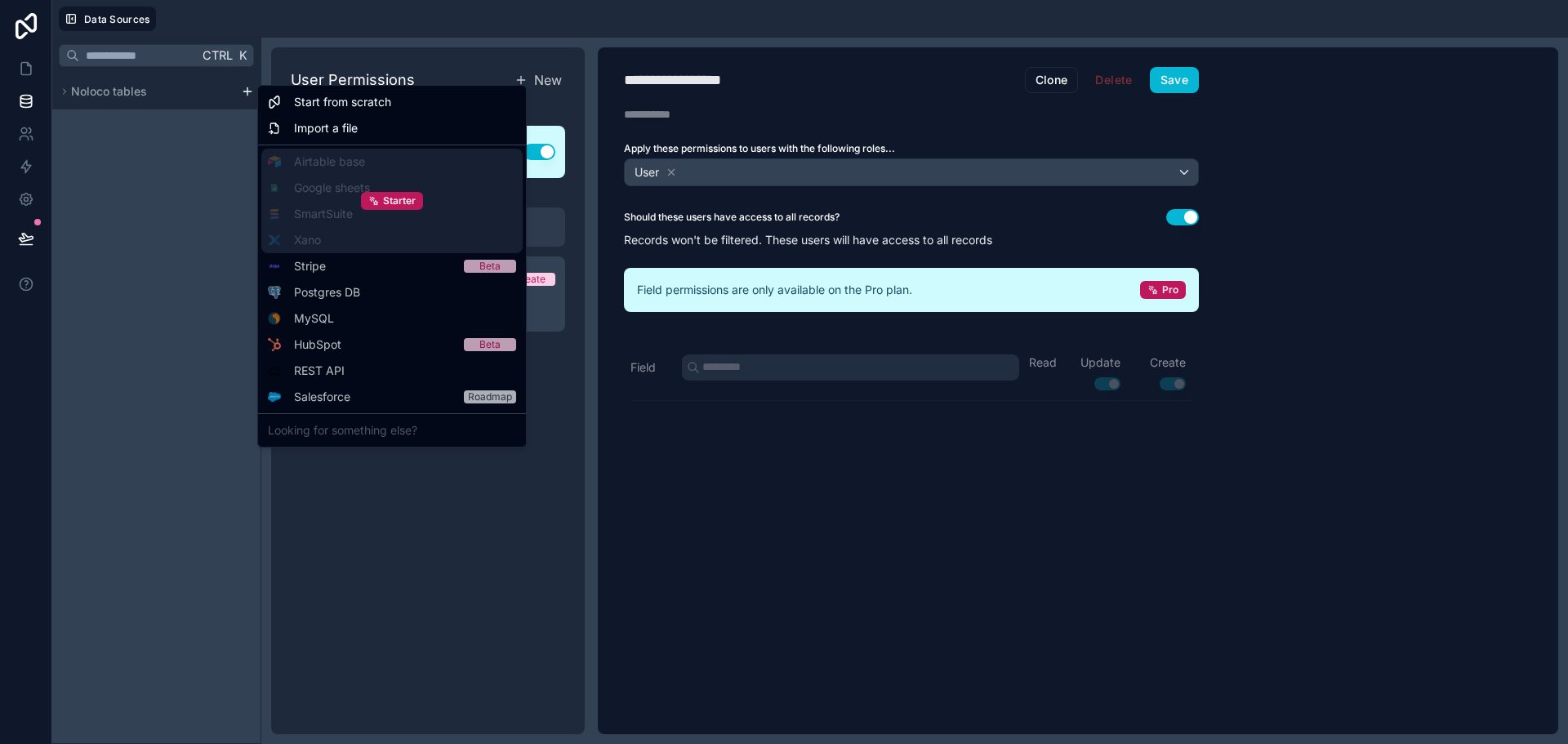
click at [322, 192] on div "Starter" at bounding box center [392, 200] width 261 height 104
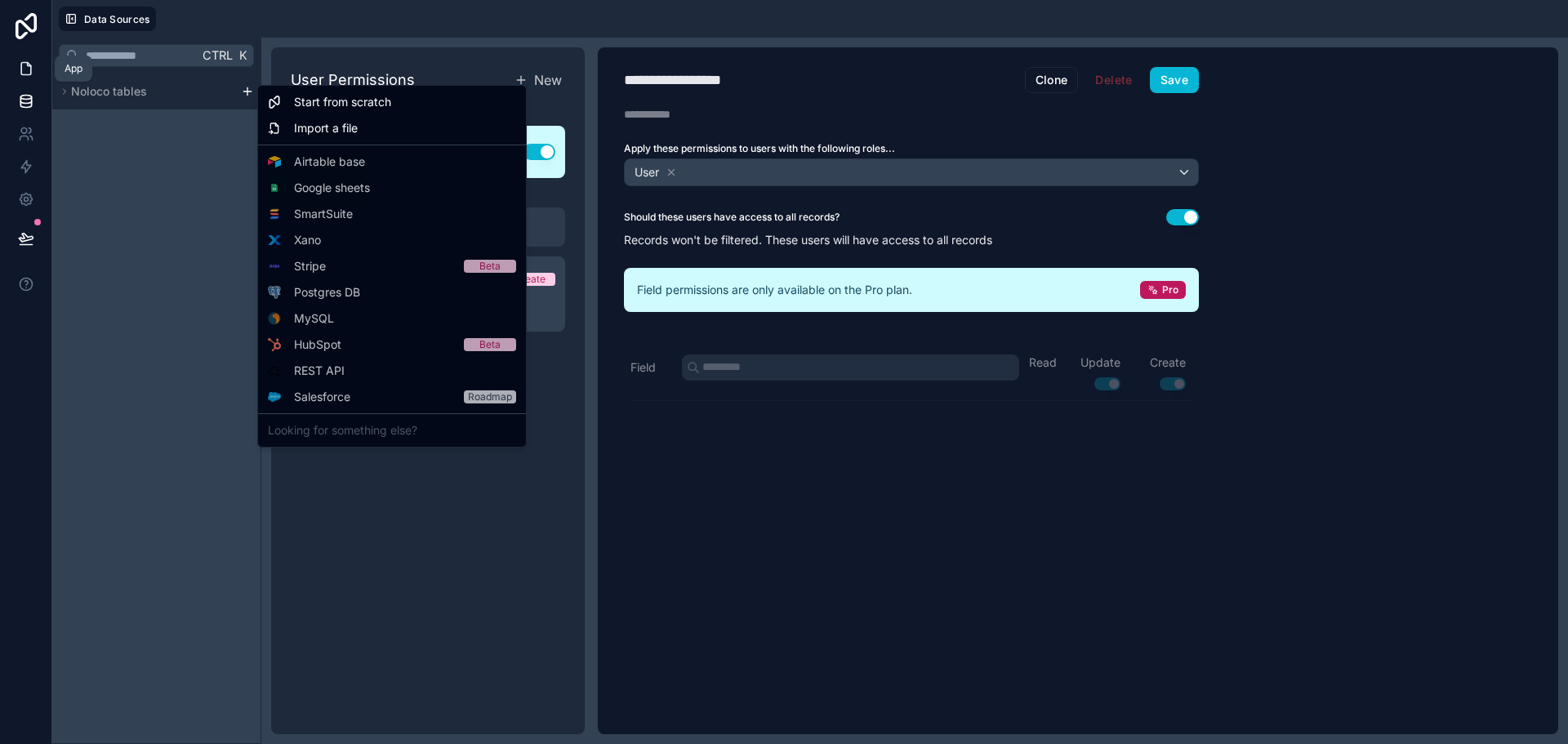
click at [31, 77] on html "**********" at bounding box center [784, 372] width 1568 height 744
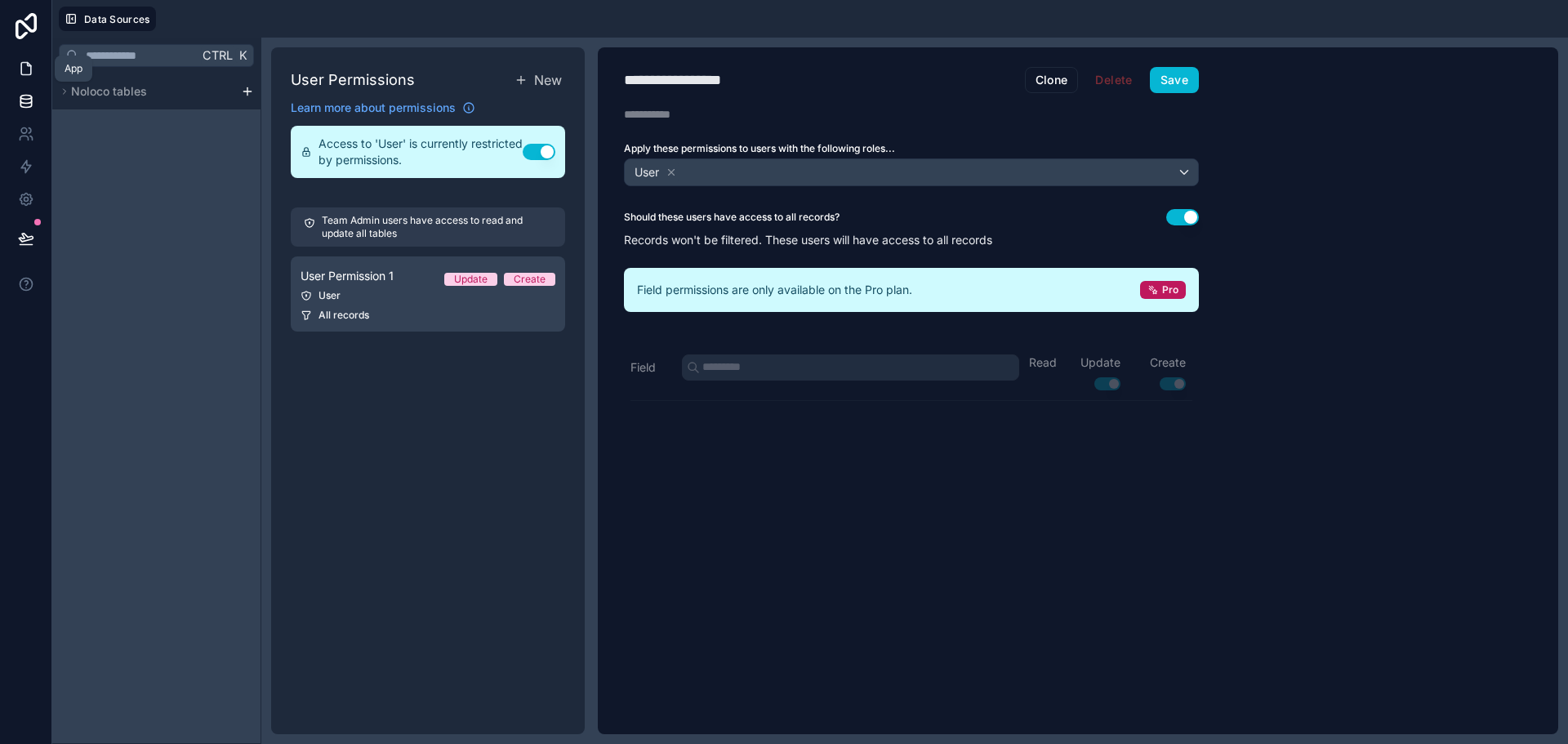
click at [28, 76] on icon at bounding box center [25, 68] width 16 height 16
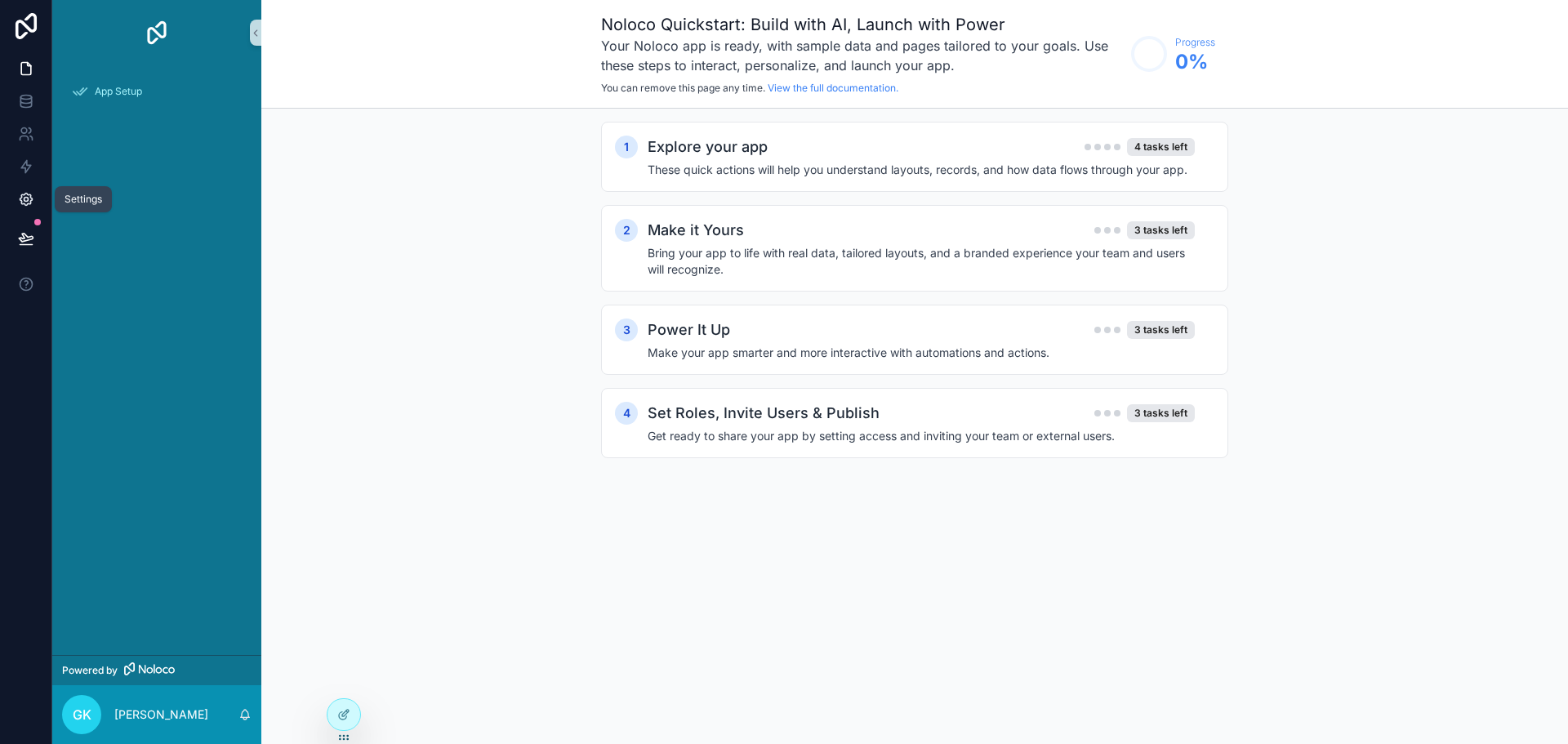
click at [27, 196] on icon at bounding box center [25, 198] width 16 height 16
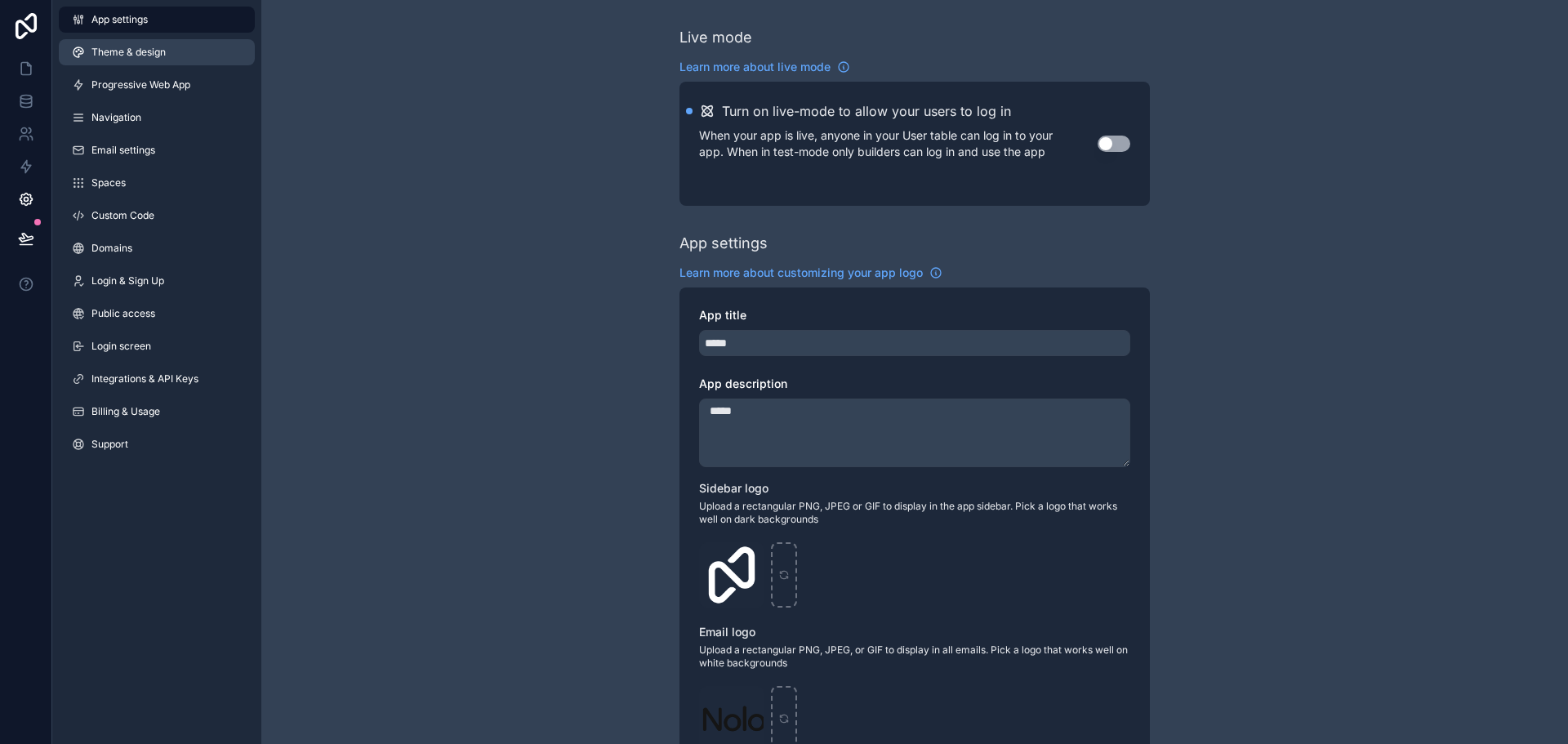
click at [145, 50] on span "Theme & design" at bounding box center [128, 53] width 74 height 13
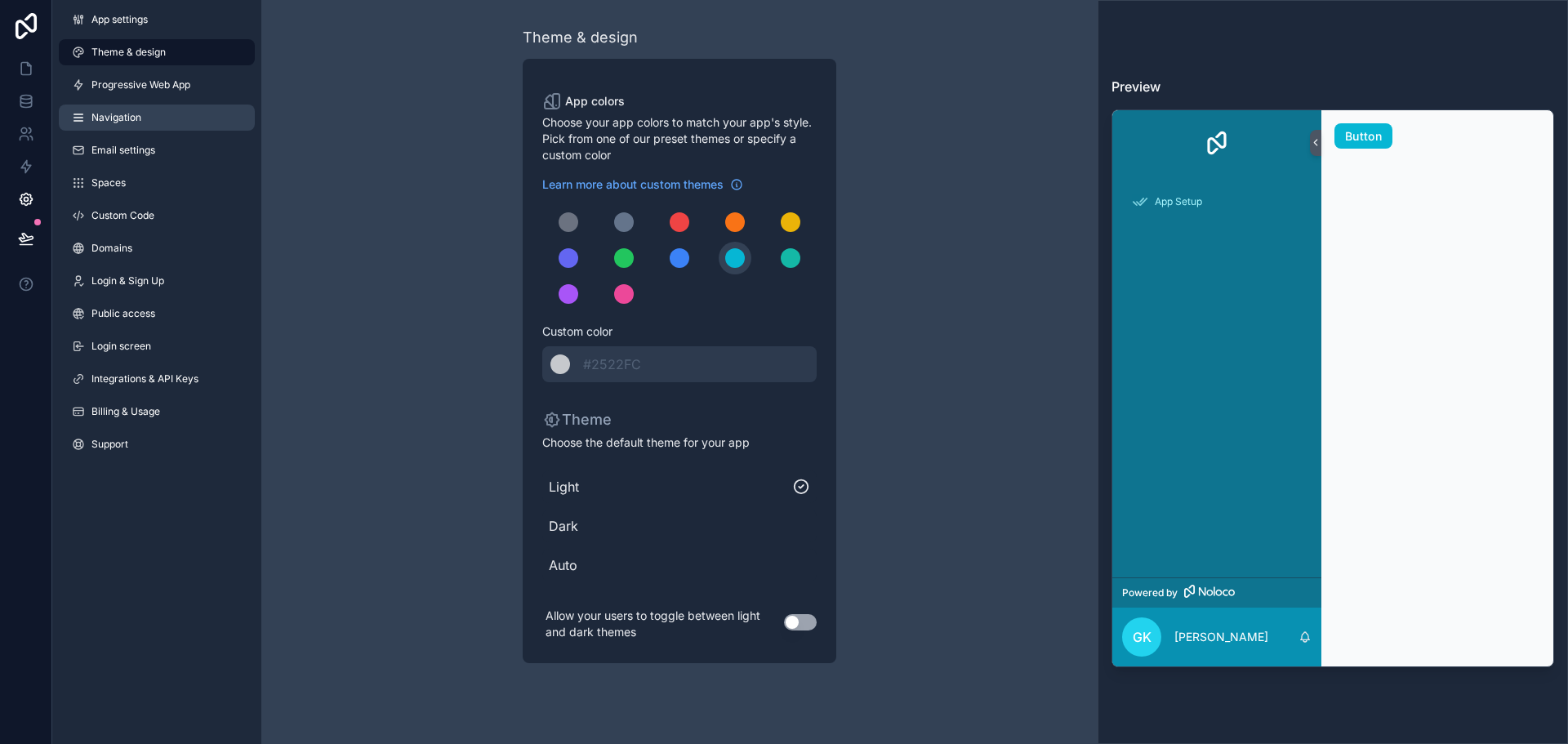
click at [140, 105] on link "Navigation" at bounding box center [157, 117] width 196 height 26
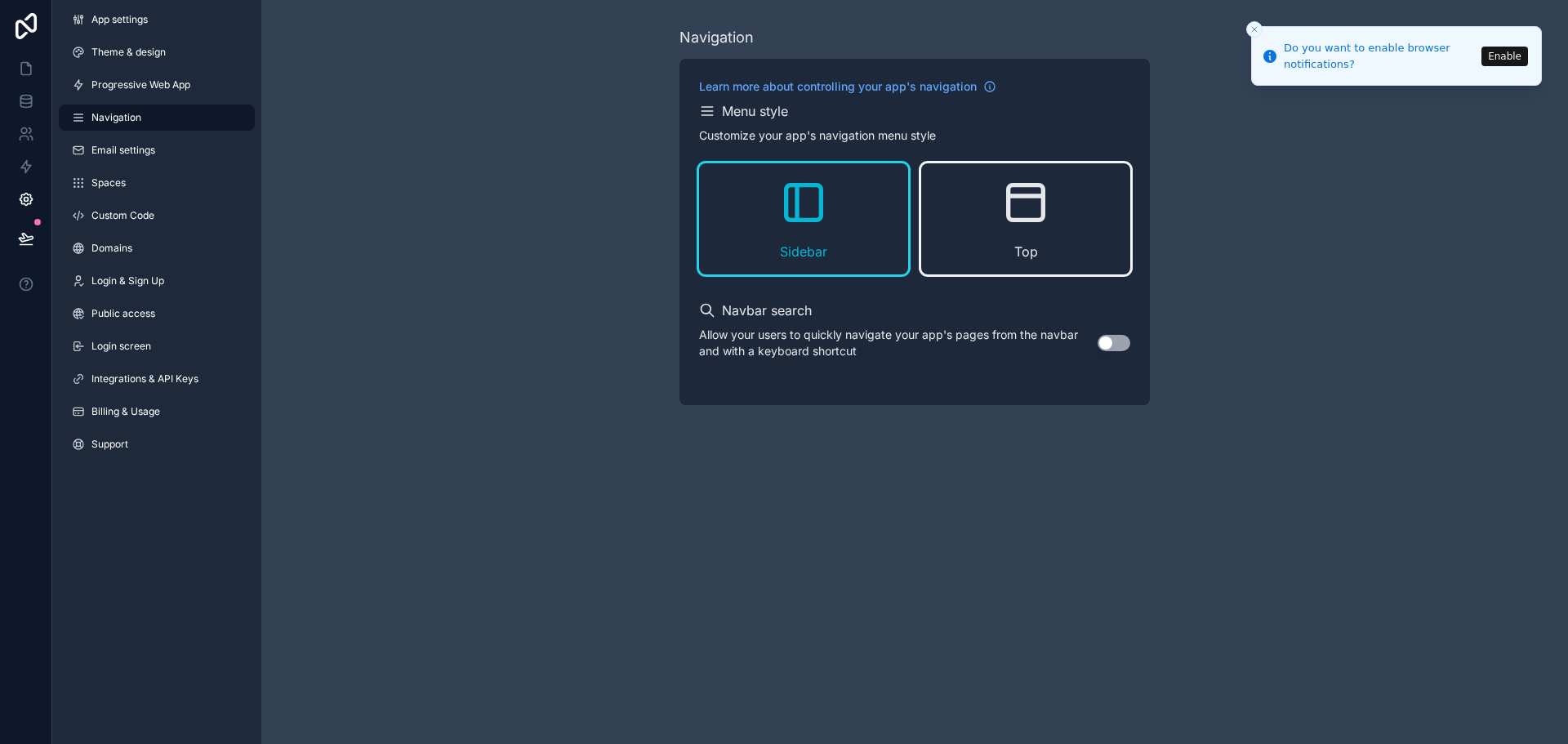
click at [1017, 242] on span "Top" at bounding box center [1026, 251] width 23 height 20
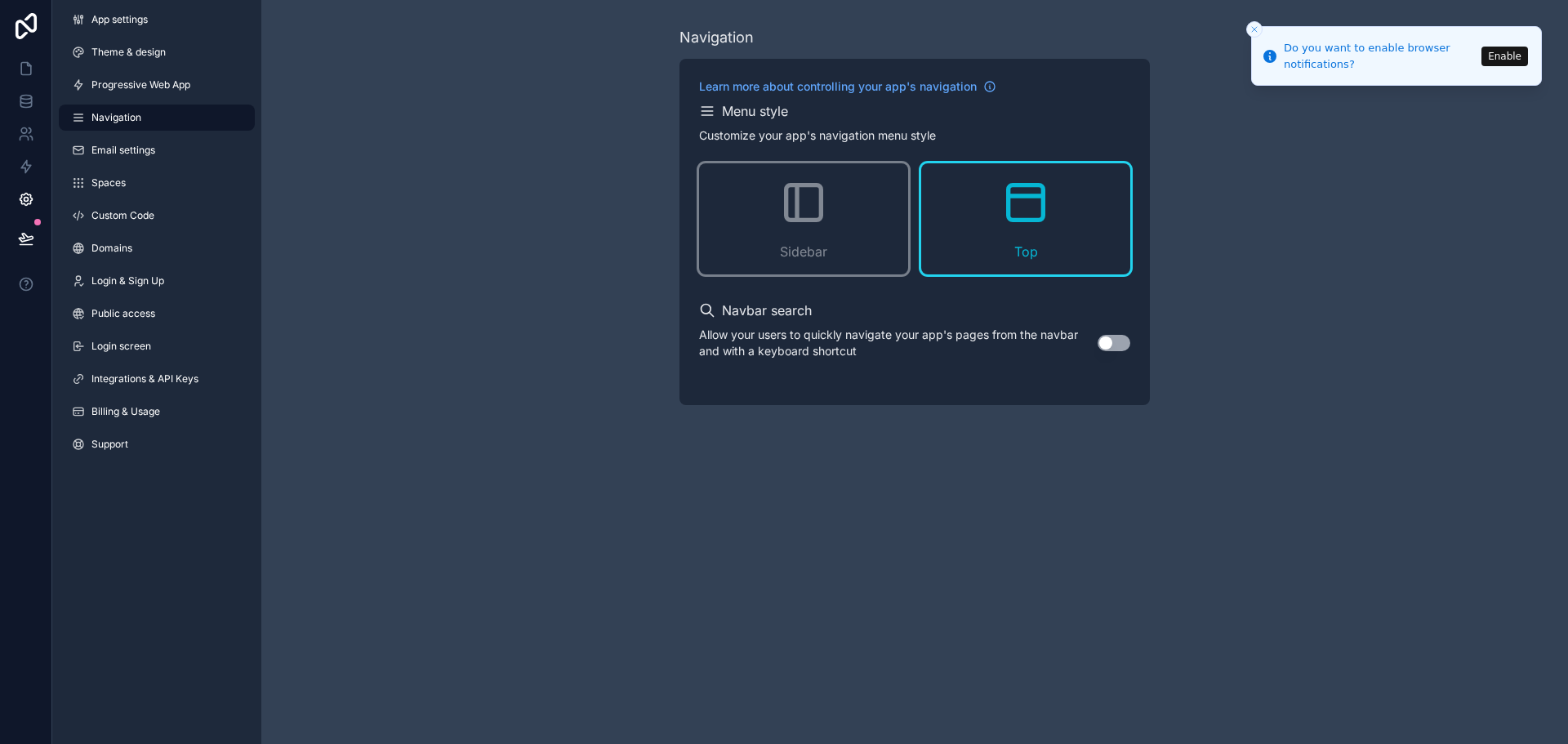
click at [1117, 343] on button "Use setting" at bounding box center [1114, 342] width 33 height 16
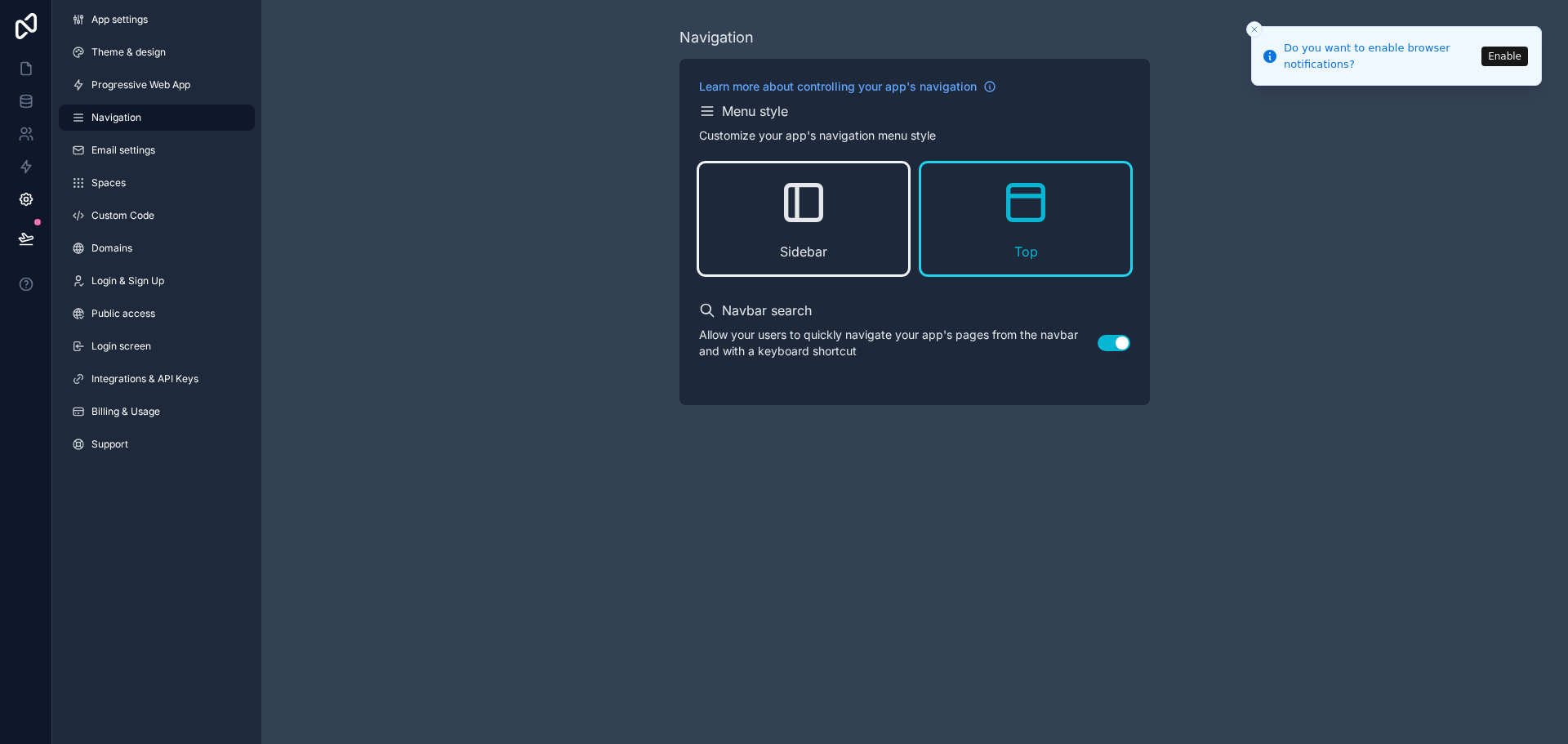
click at [816, 235] on div "Sidebar" at bounding box center [803, 219] width 210 height 111
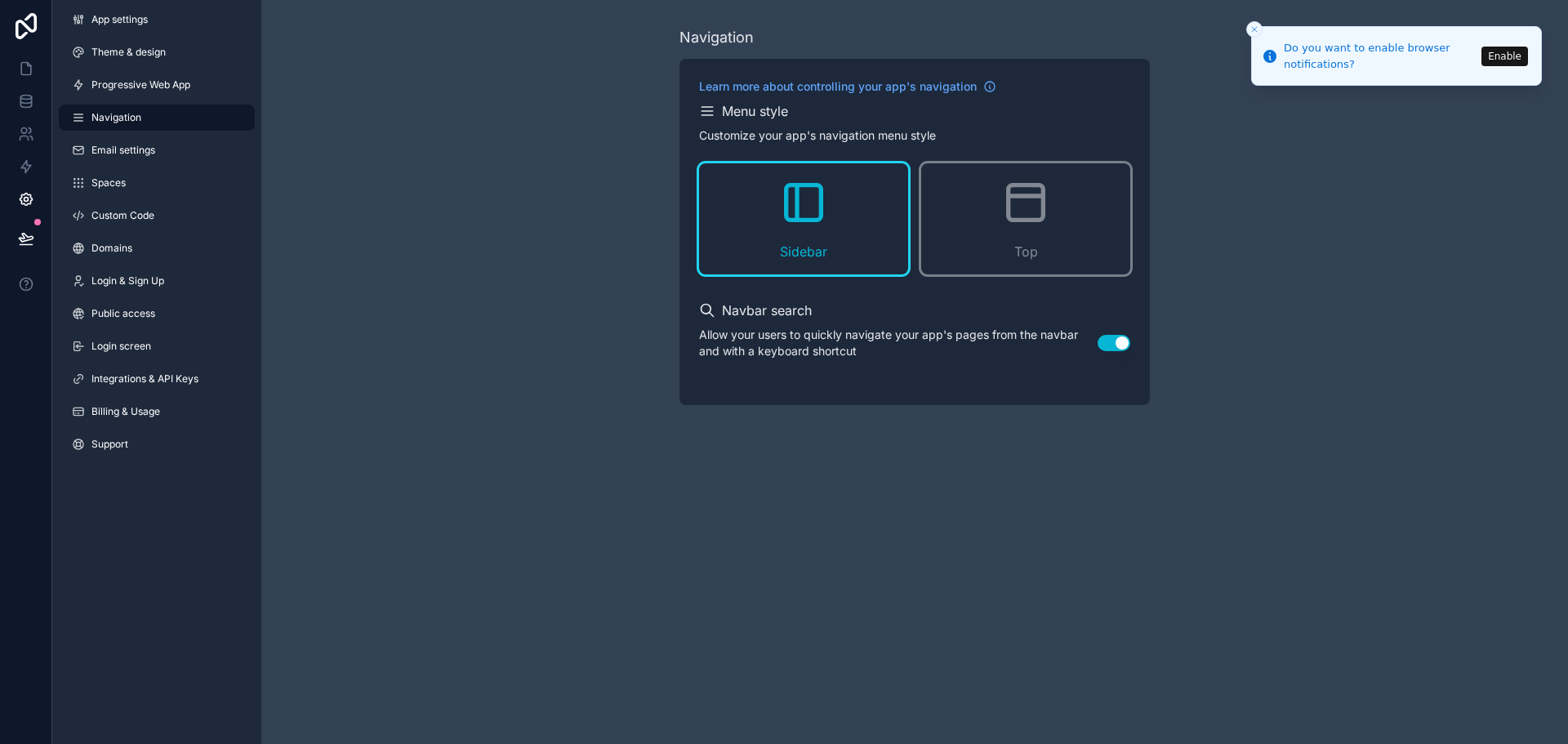
click at [1110, 356] on div "Allow your users to quickly navigate your app's pages from the navbar and with …" at bounding box center [914, 343] width 431 height 33
click at [1123, 344] on button "Use setting" at bounding box center [1114, 342] width 33 height 16
click at [144, 280] on span "Login & Sign Up" at bounding box center [127, 281] width 72 height 13
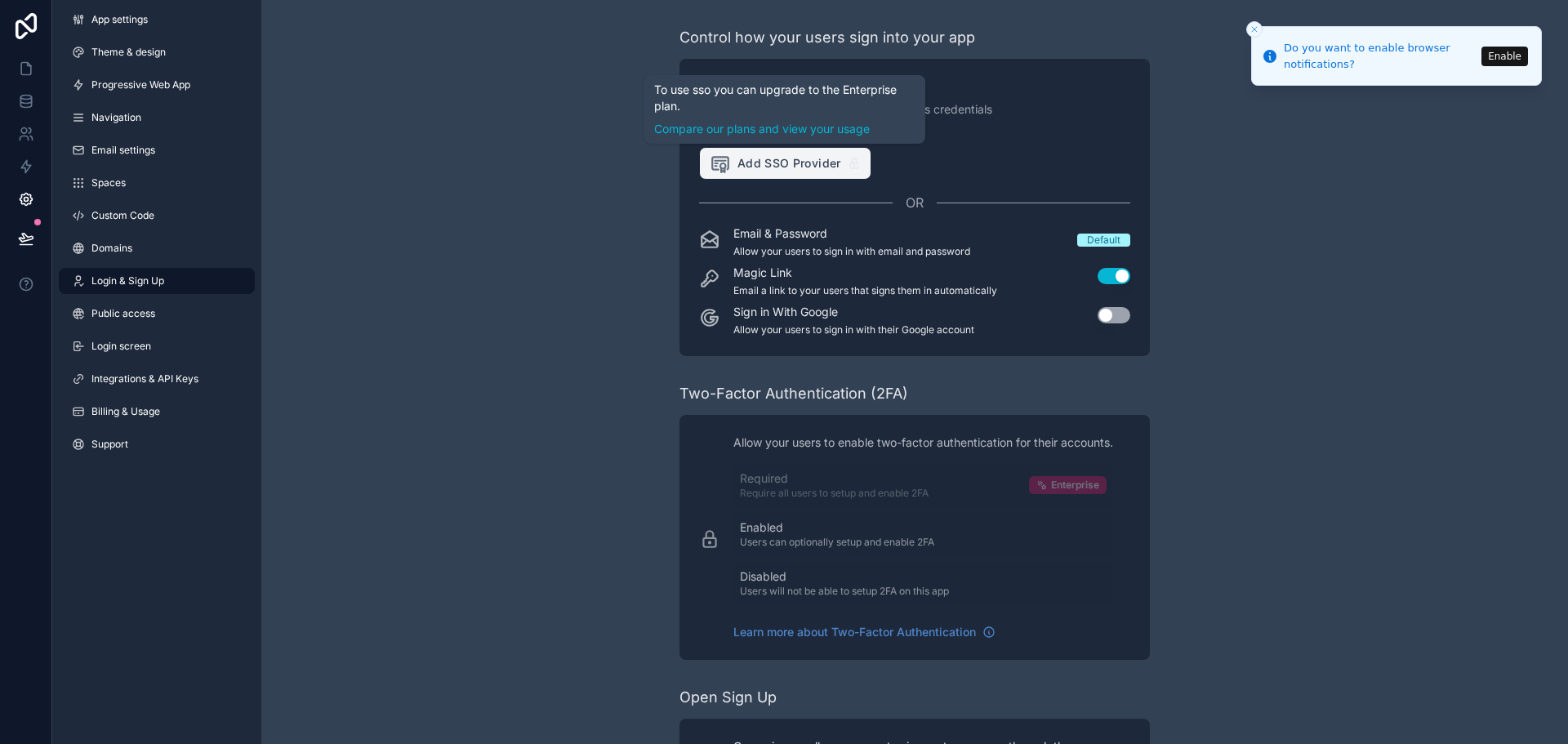
click at [776, 161] on span "Add SSO Provider" at bounding box center [776, 163] width 132 height 22
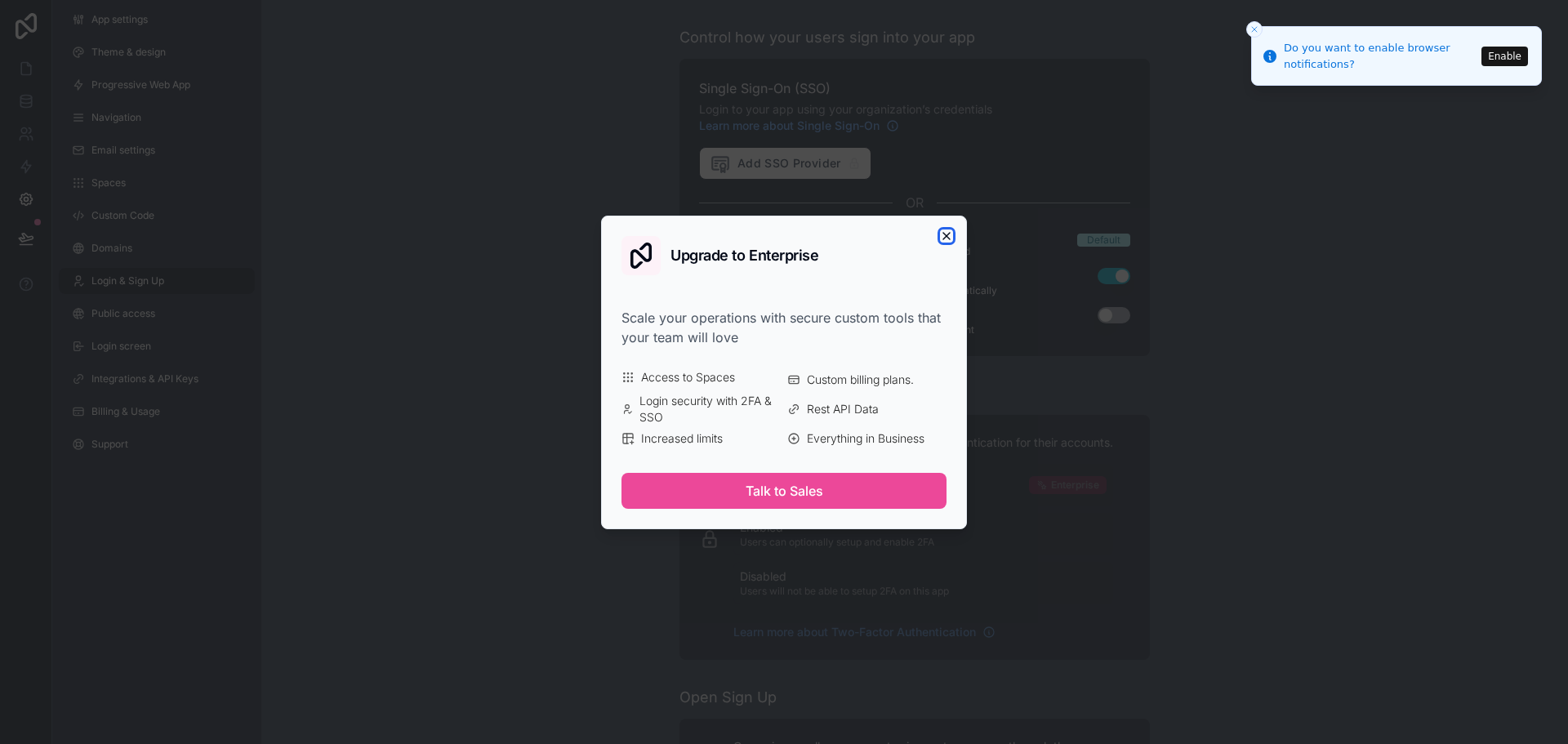
click at [943, 240] on icon "button" at bounding box center [947, 236] width 13 height 13
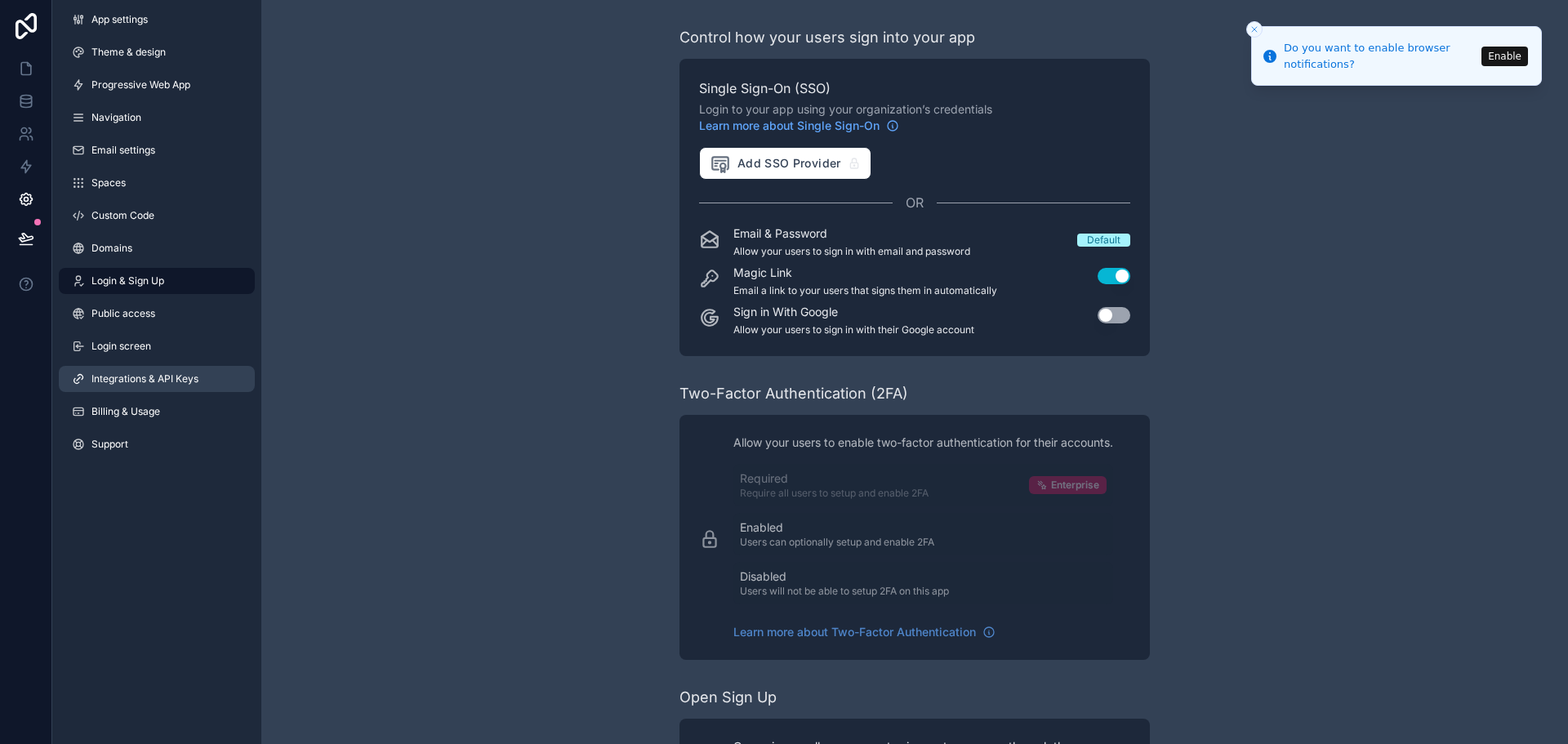
click at [173, 373] on span "Integrations & API Keys" at bounding box center [145, 379] width 107 height 13
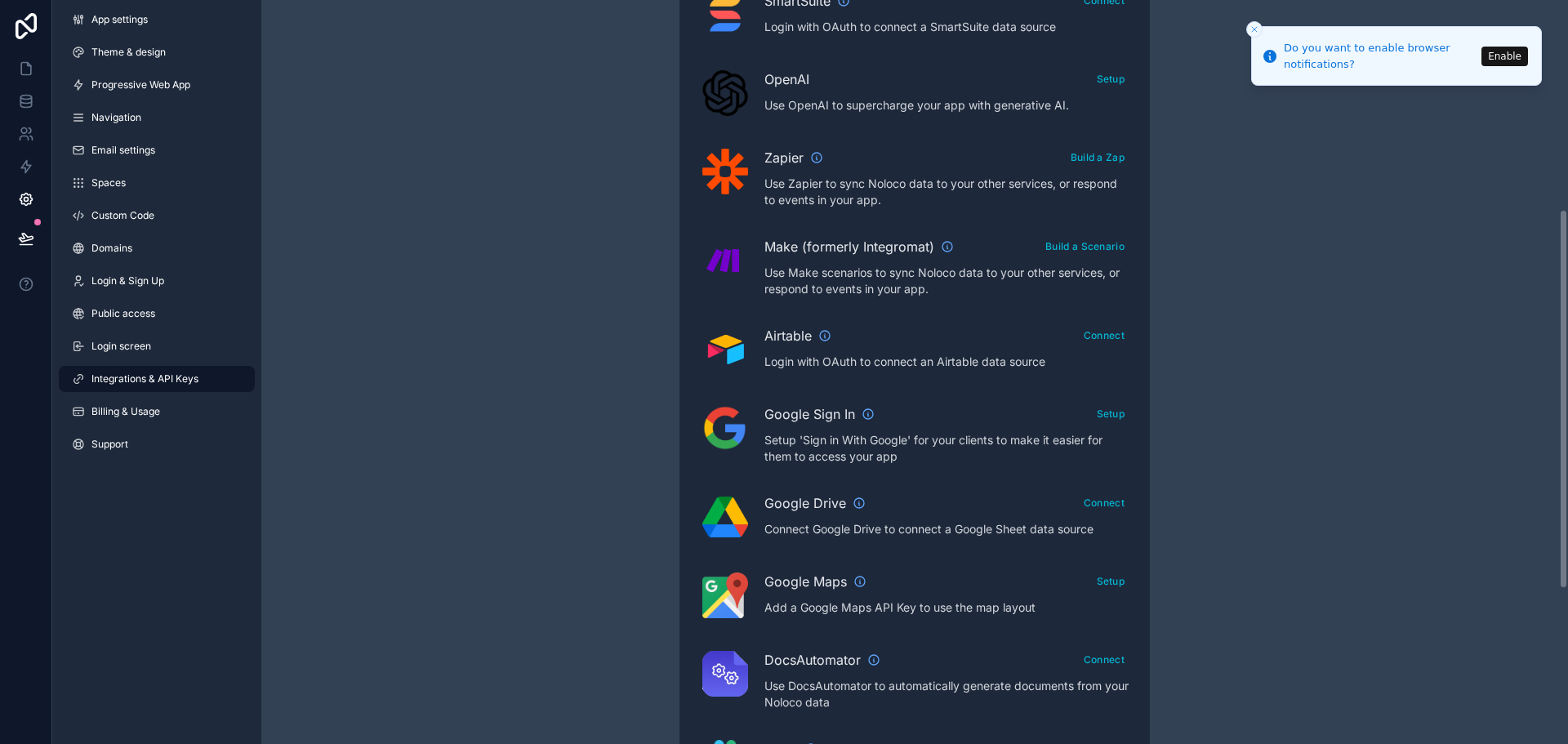
scroll to position [711, 0]
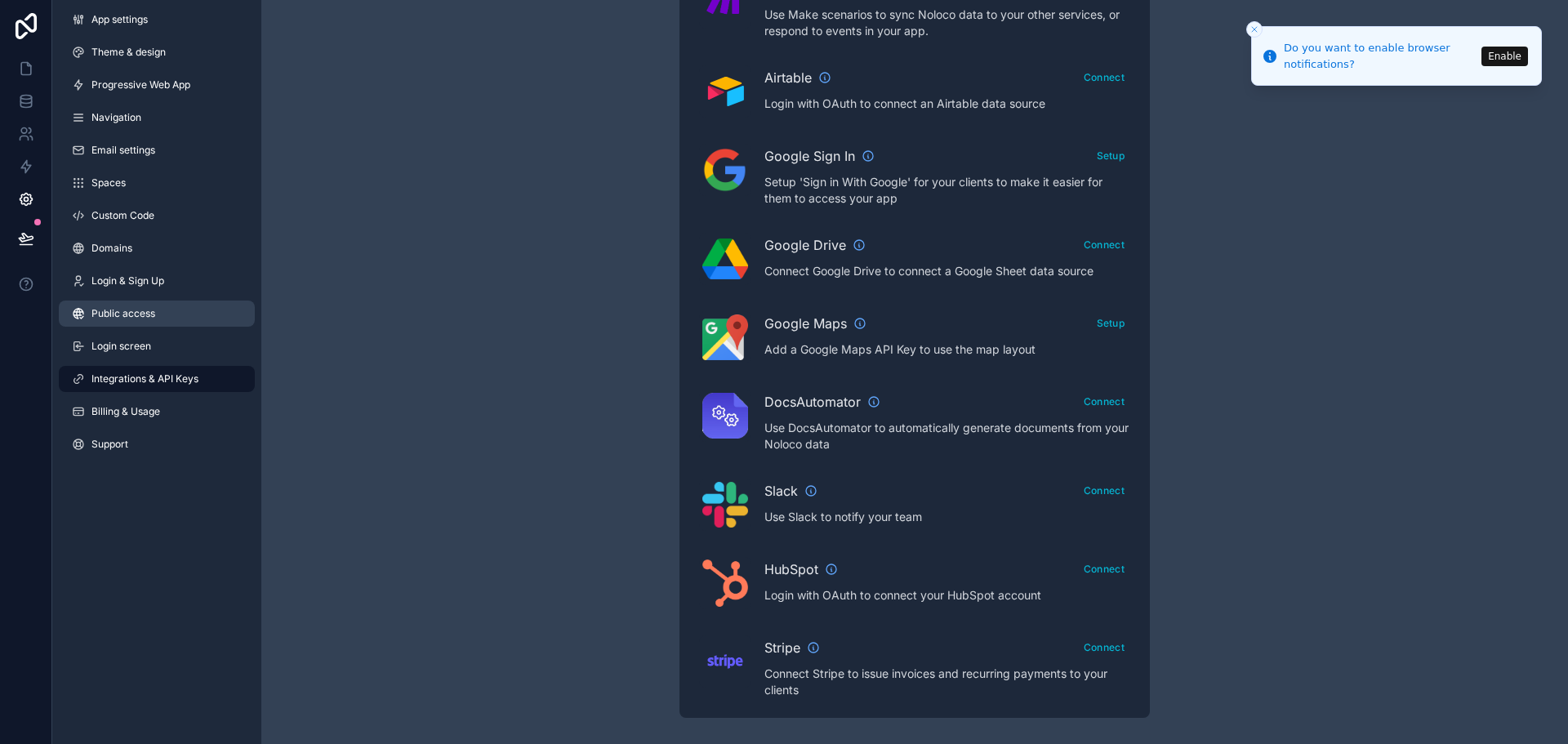
click at [124, 324] on link "Public access" at bounding box center [157, 314] width 196 height 26
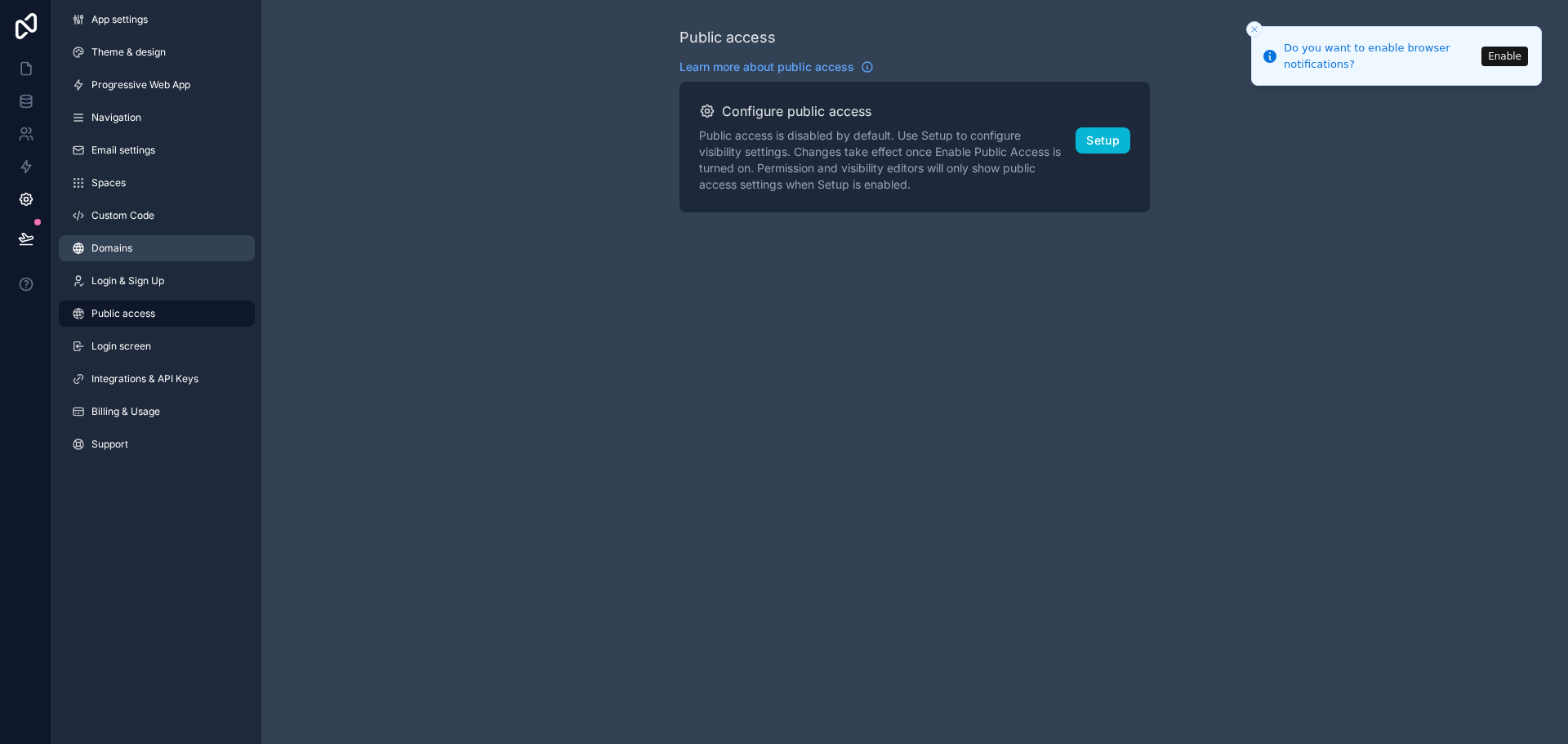
click at [179, 256] on link "Domains" at bounding box center [157, 248] width 196 height 26
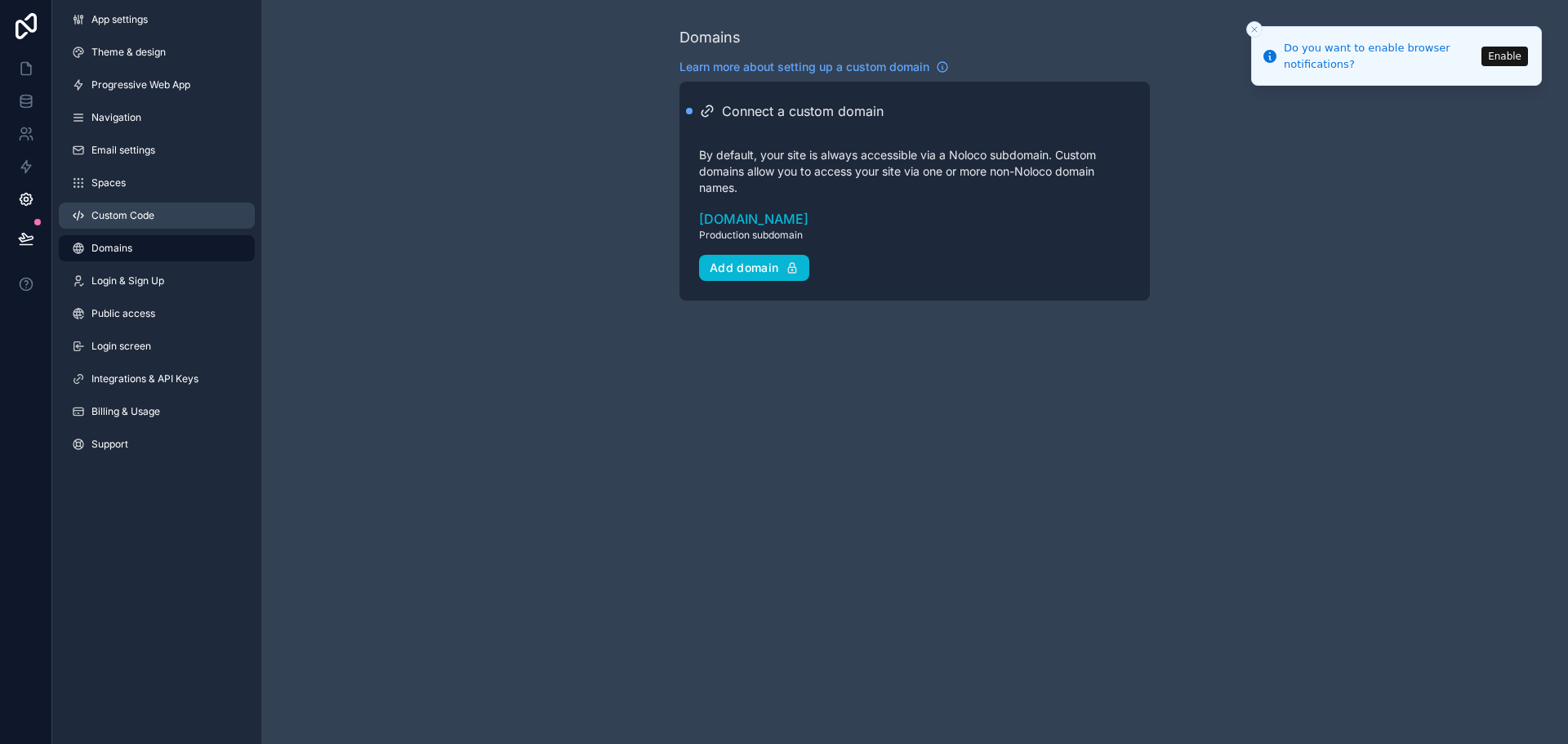
click at [159, 217] on link "Custom Code" at bounding box center [157, 216] width 196 height 26
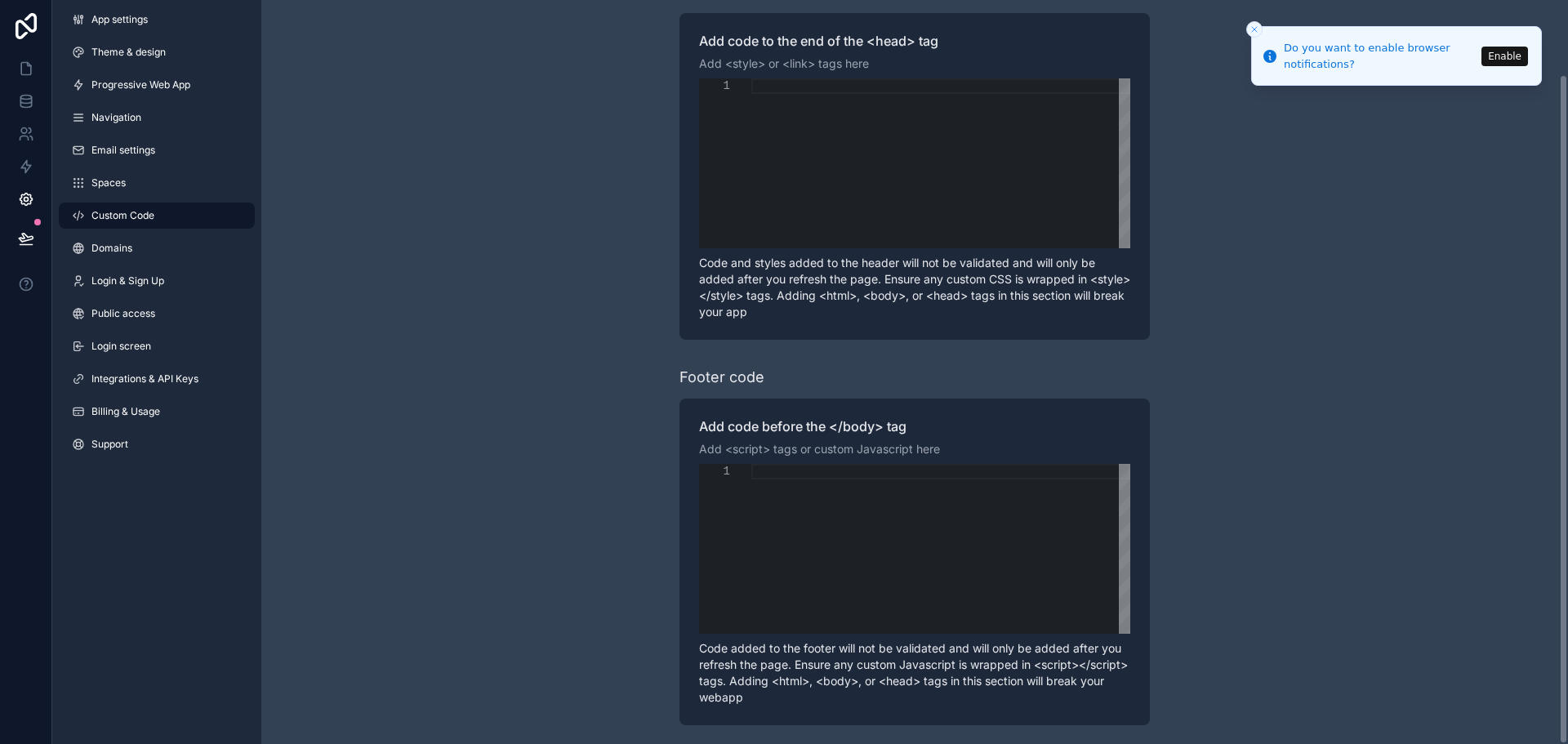
scroll to position [83, 0]
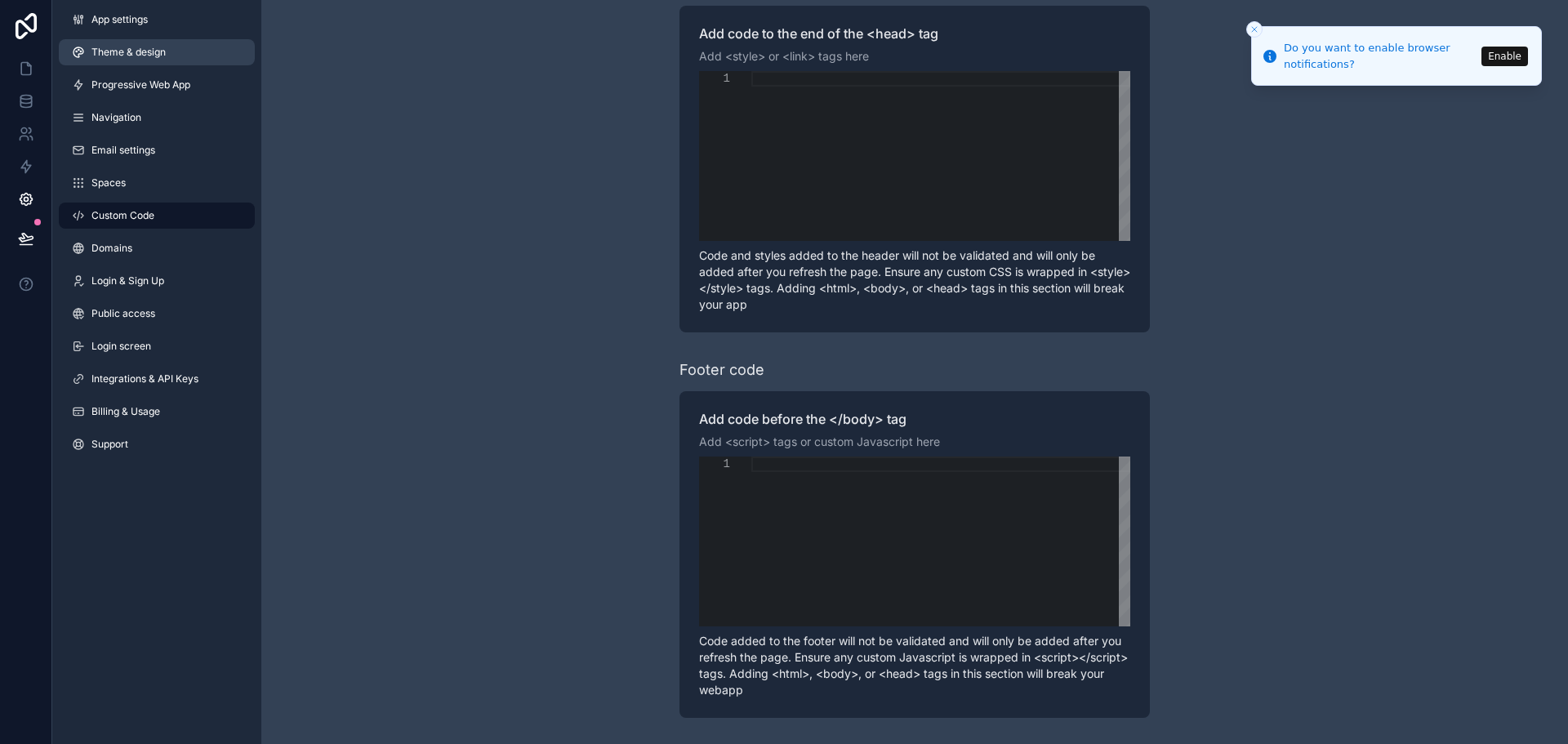
click at [117, 51] on span "Theme & design" at bounding box center [128, 53] width 74 height 13
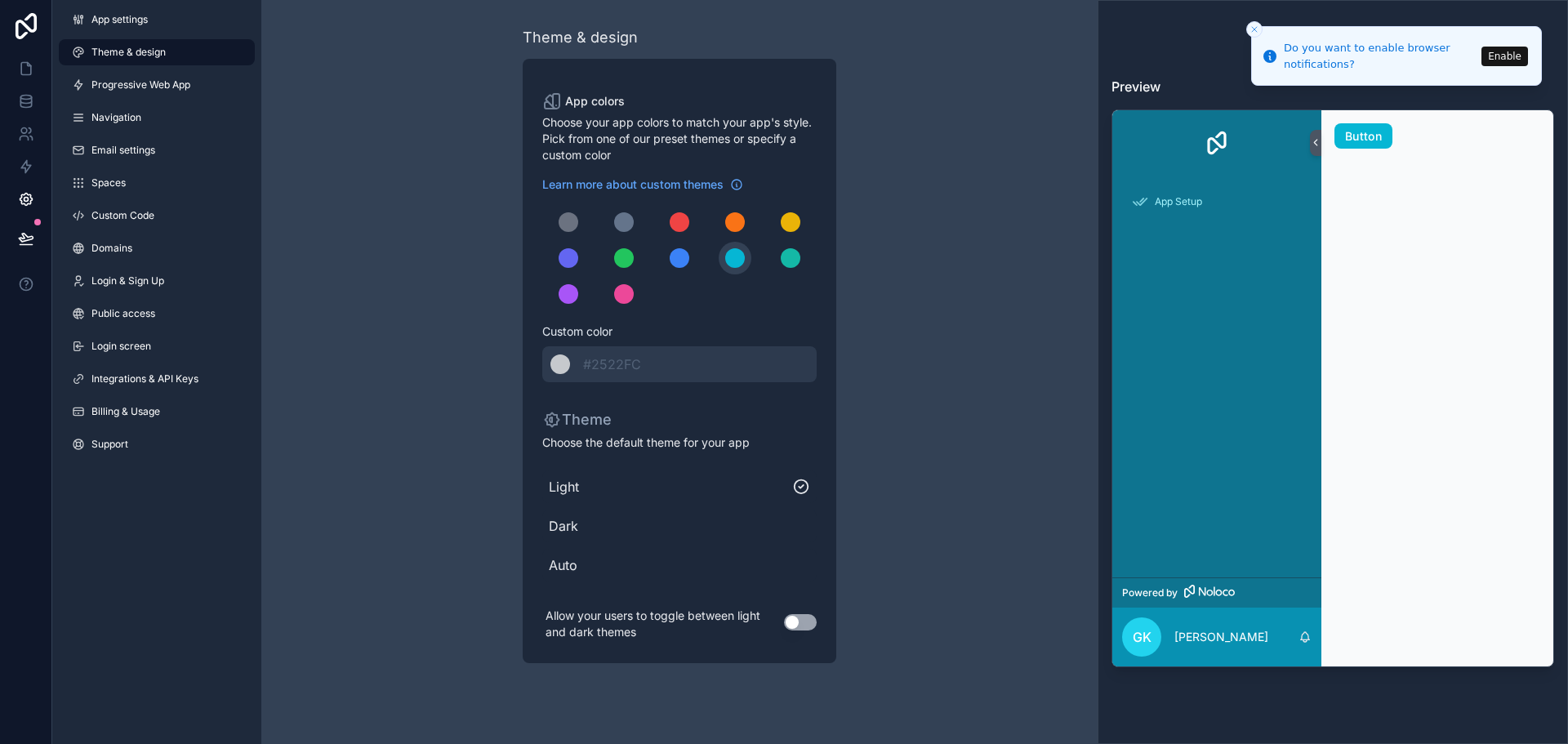
drag, startPoint x: 1012, startPoint y: 214, endPoint x: 1047, endPoint y: 206, distance: 35.9
click at [1017, 212] on div "Theme & design App colors Choose your app colors to match your app's style. Pic…" at bounding box center [679, 345] width 836 height 690
click at [1504, 55] on button "Enable" at bounding box center [1505, 56] width 47 height 20
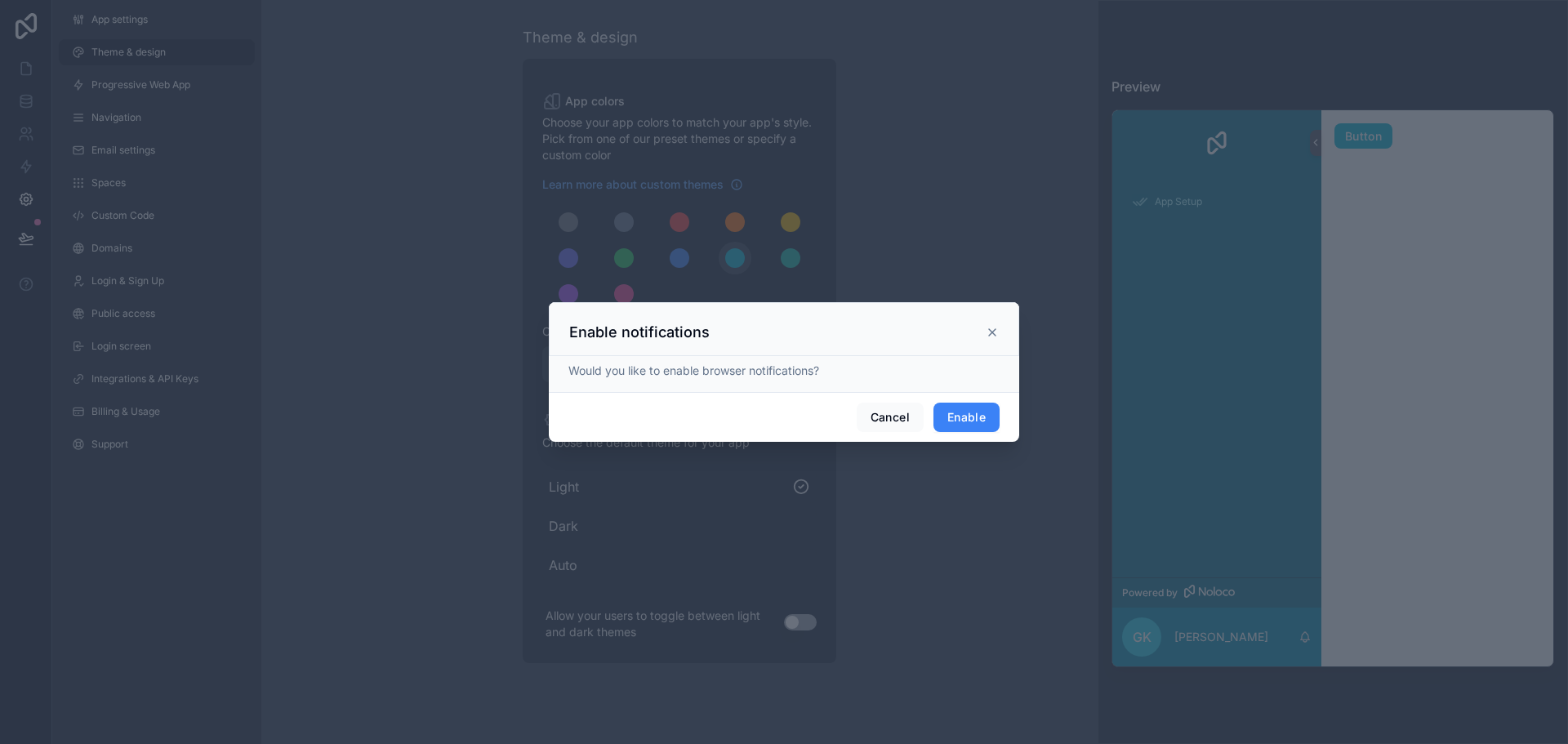
click at [973, 425] on button "Enable" at bounding box center [967, 417] width 66 height 29
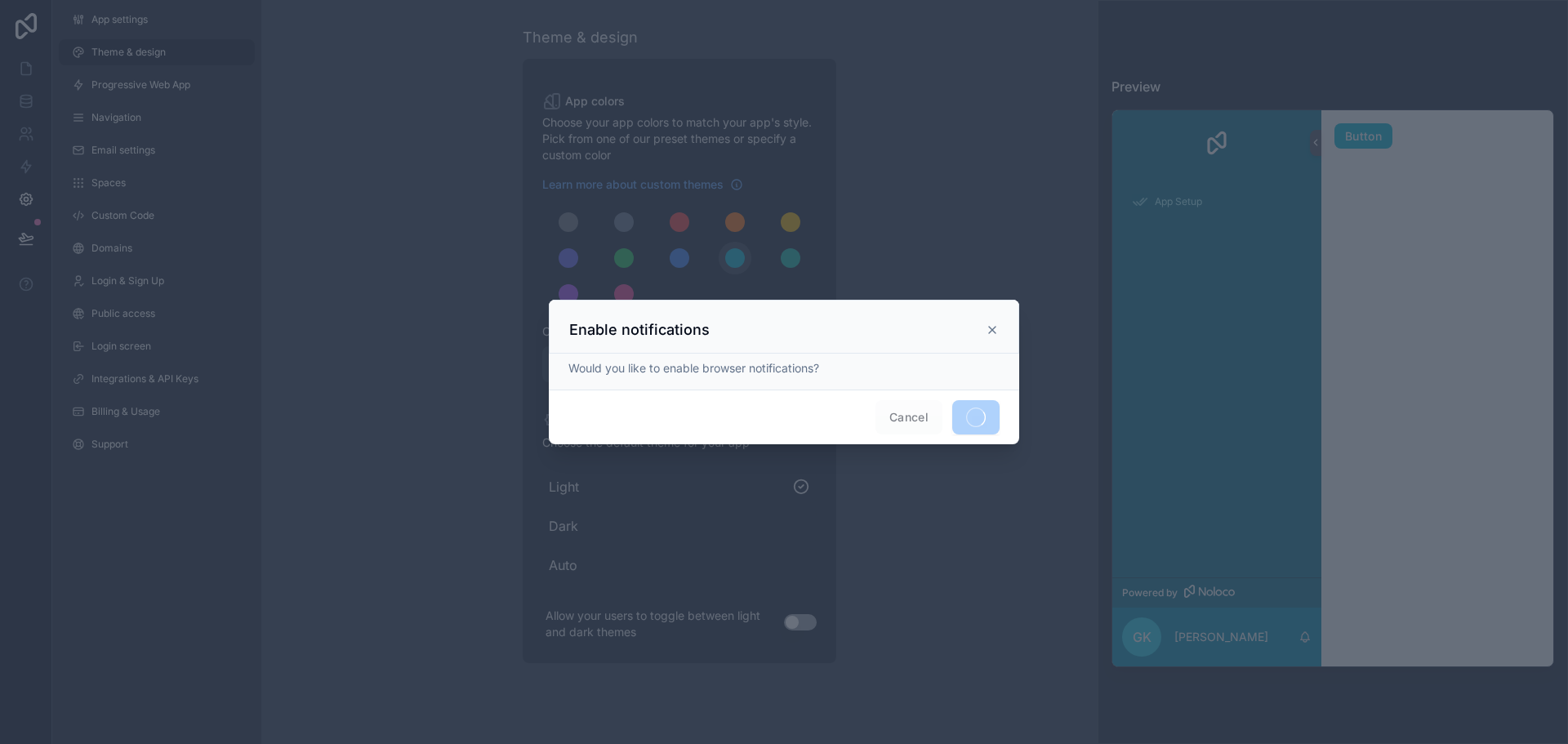
click at [996, 331] on icon at bounding box center [992, 330] width 13 height 13
drag, startPoint x: 989, startPoint y: 334, endPoint x: 975, endPoint y: 342, distance: 16.1
click at [975, 342] on div "Enable notifications" at bounding box center [784, 326] width 471 height 54
click at [989, 332] on icon at bounding box center [992, 330] width 13 height 13
